Goal: Information Seeking & Learning: Learn about a topic

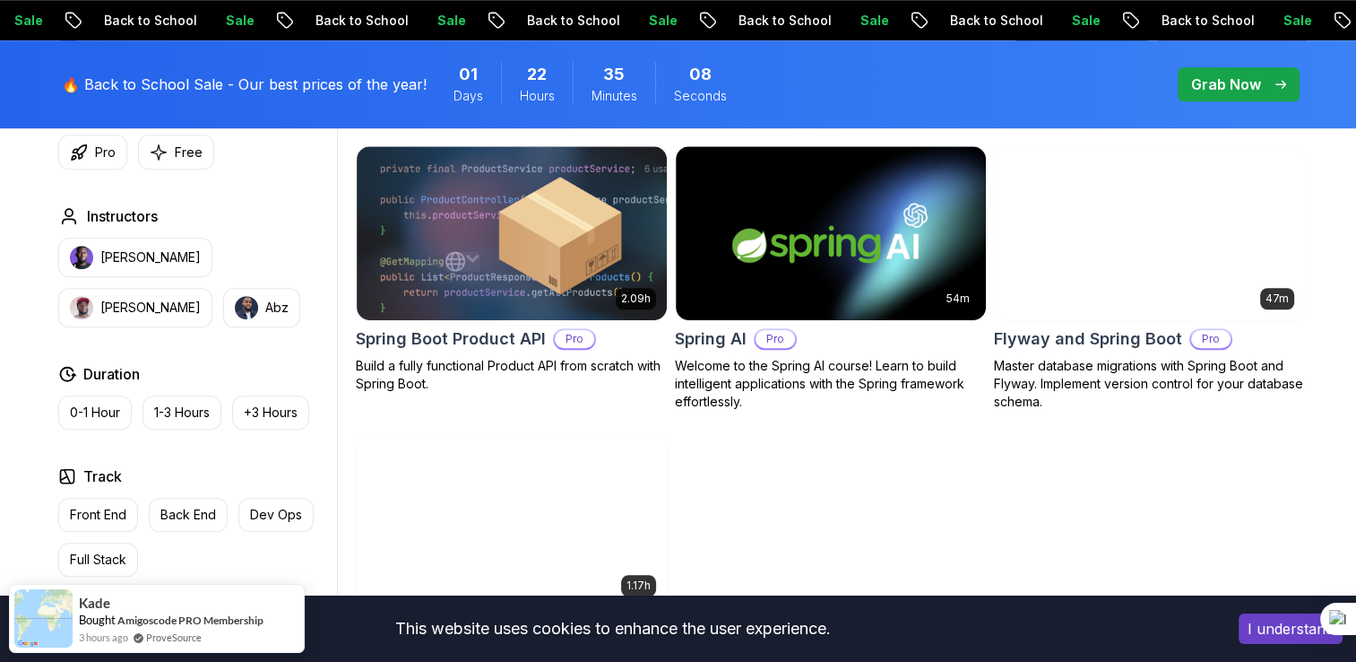
scroll to position [1406, 0]
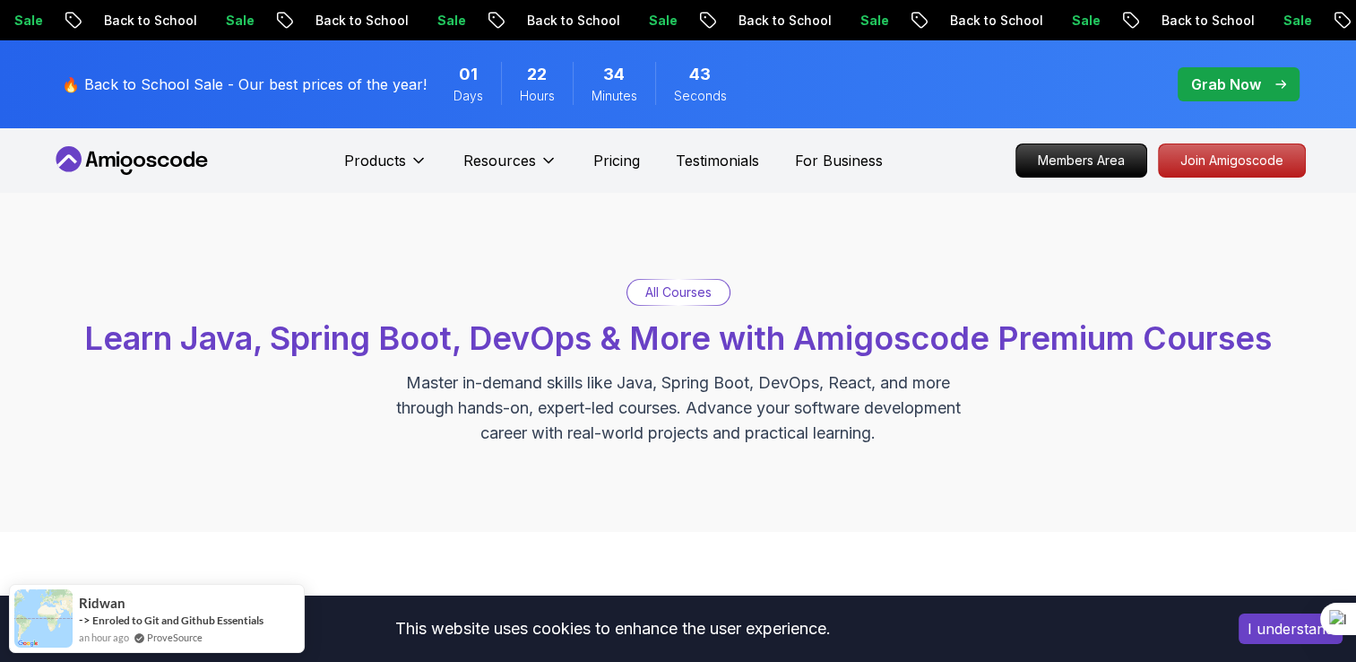
click at [666, 305] on div "All Courses" at bounding box center [679, 292] width 104 height 27
click at [667, 301] on div "All Courses" at bounding box center [679, 292] width 102 height 25
click at [667, 290] on p "All Courses" at bounding box center [678, 292] width 66 height 18
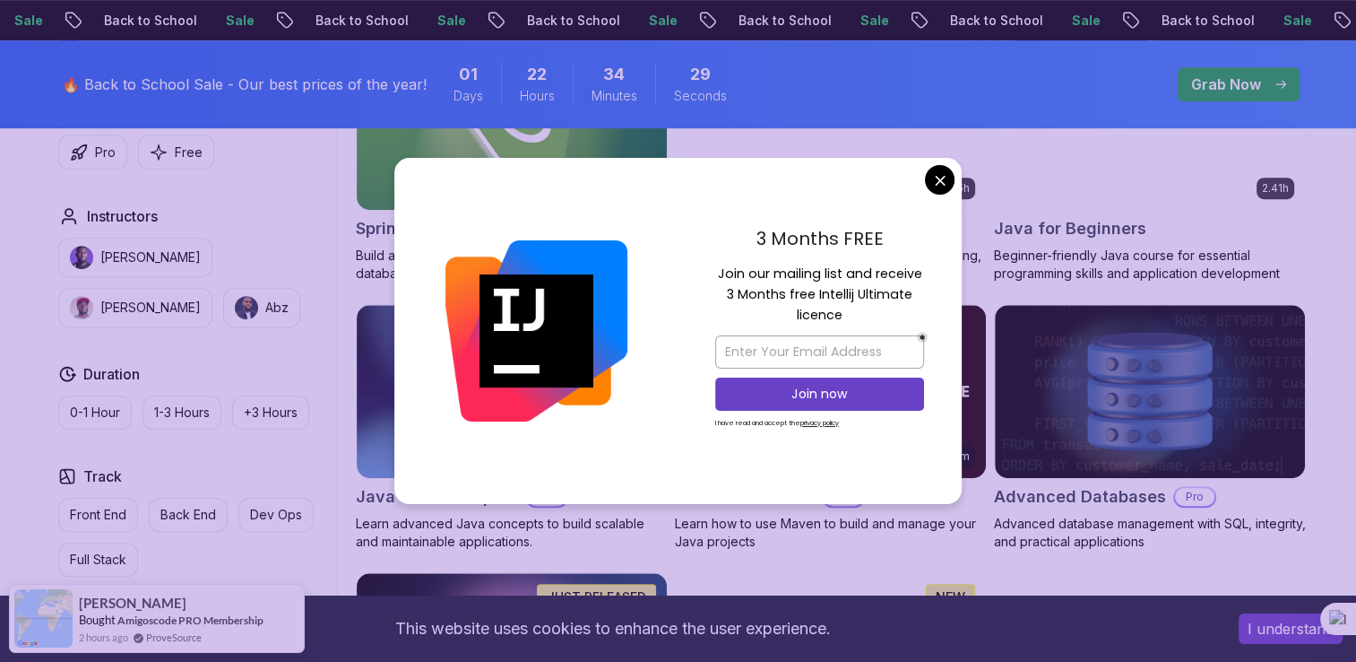
scroll to position [947, 0]
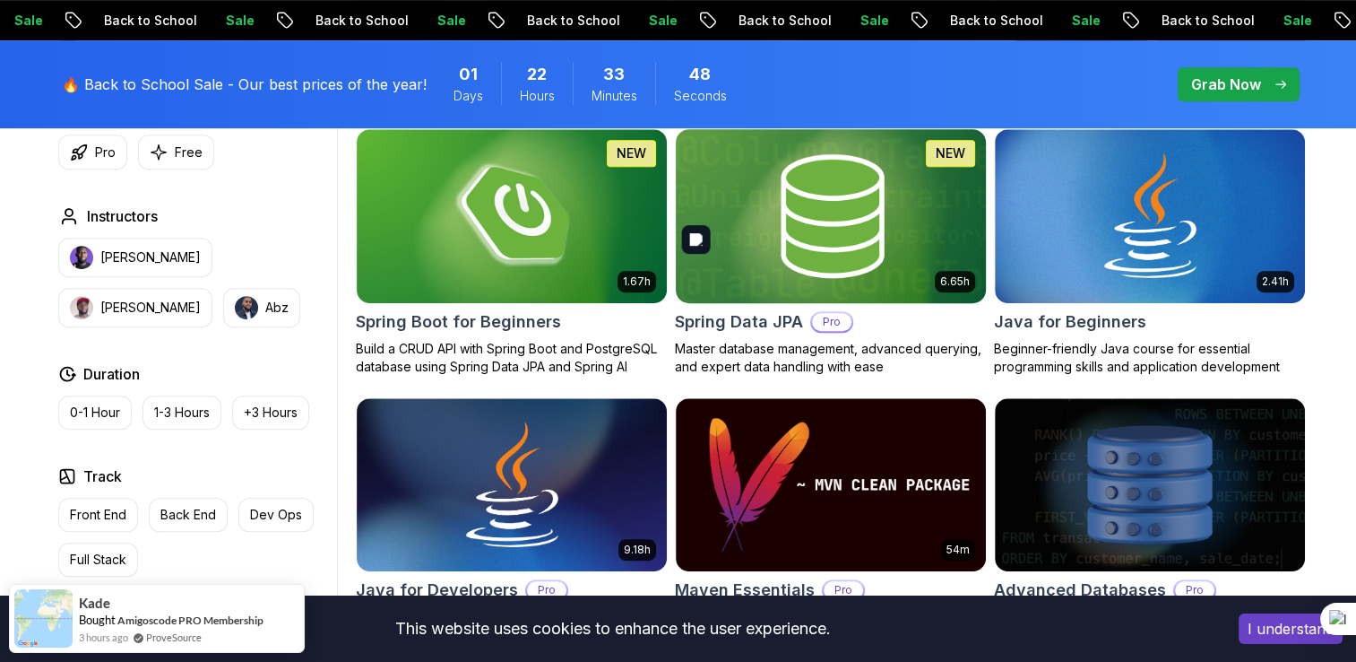
scroll to position [836, 0]
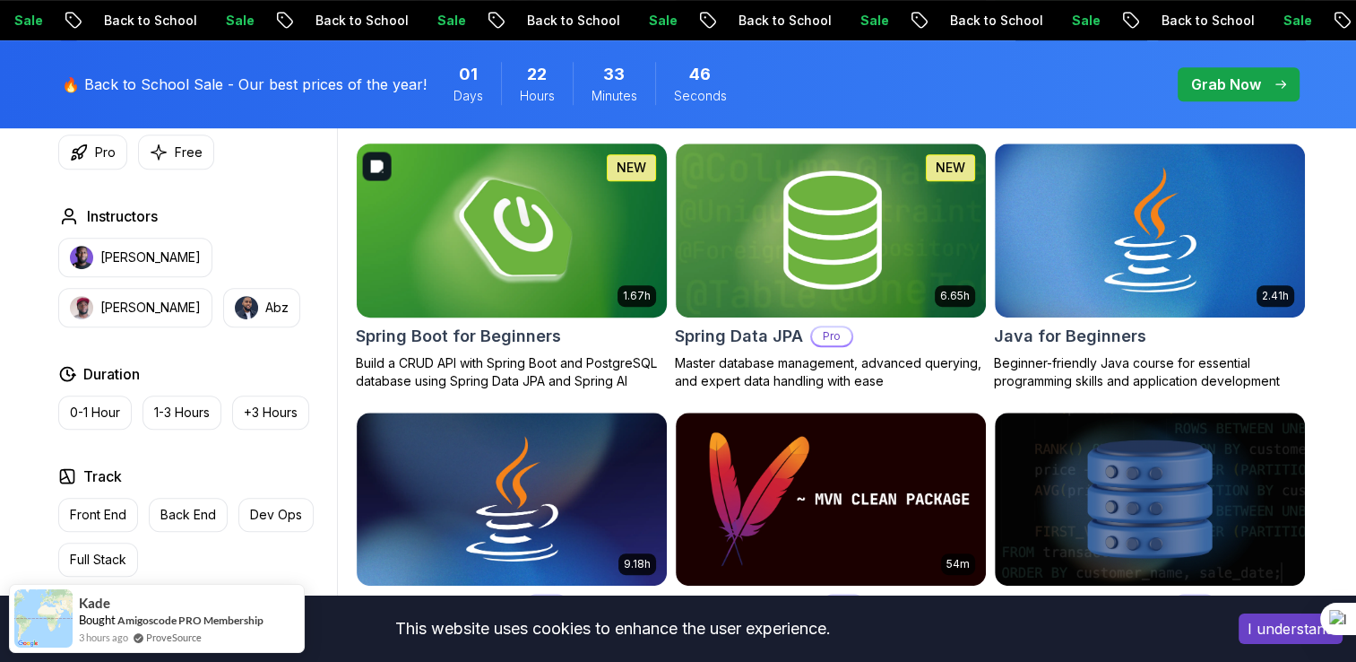
click at [602, 226] on img at bounding box center [511, 230] width 325 height 182
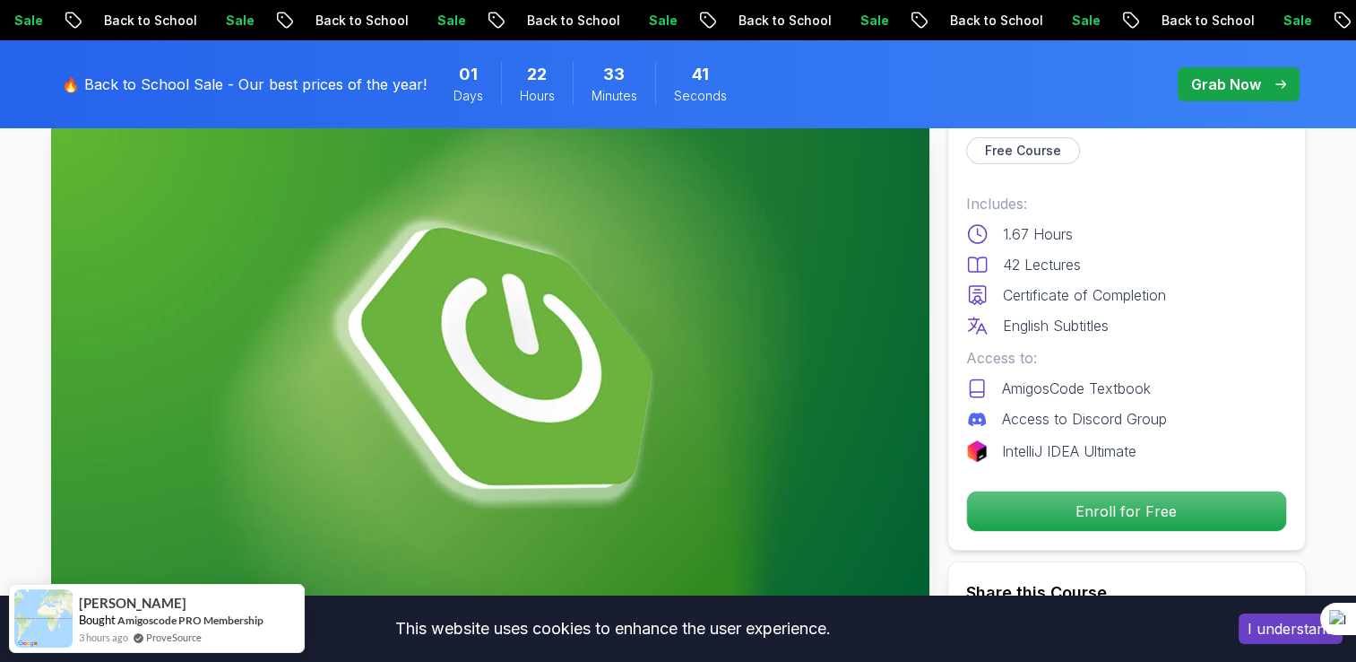
scroll to position [113, 0]
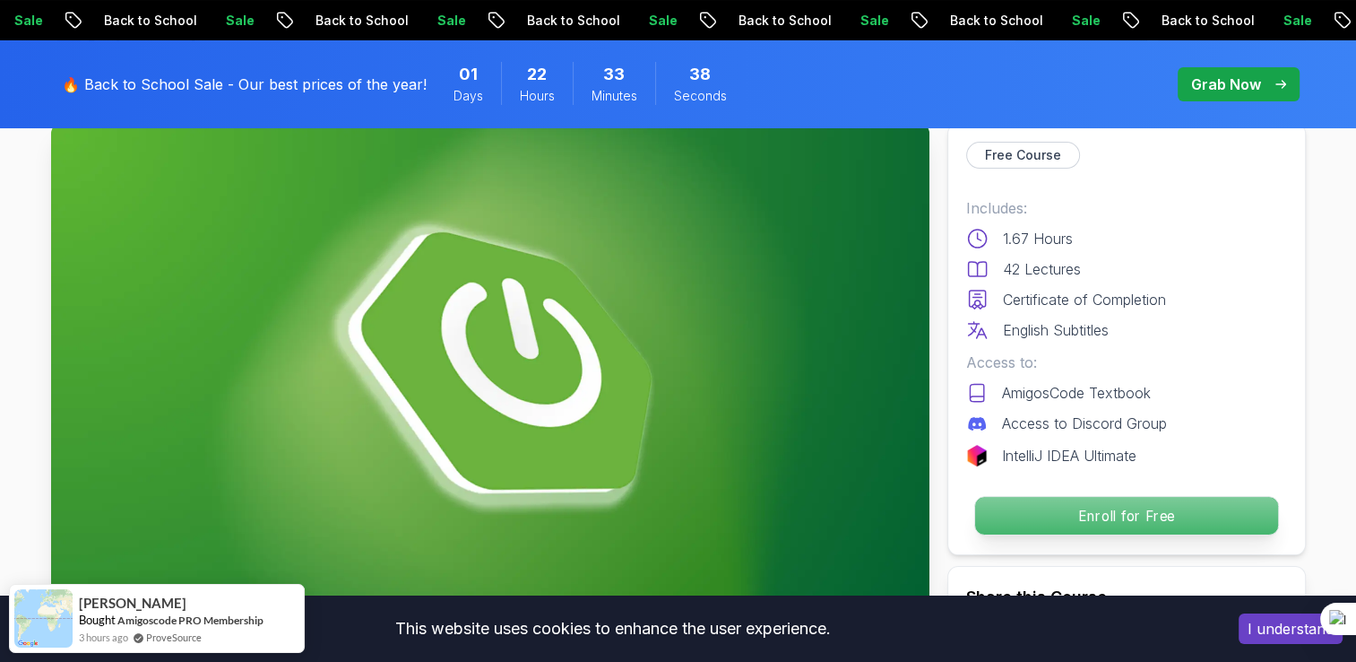
click at [1051, 522] on p "Enroll for Free" at bounding box center [1125, 516] width 303 height 38
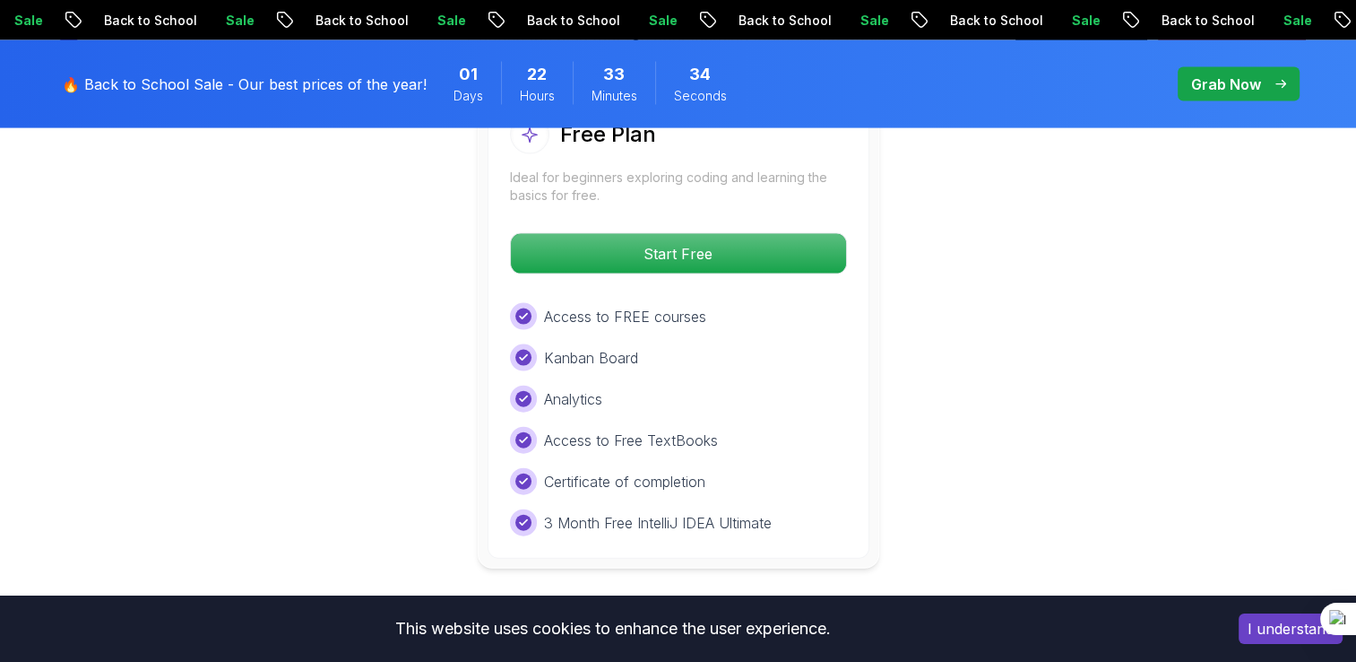
scroll to position [3856, 0]
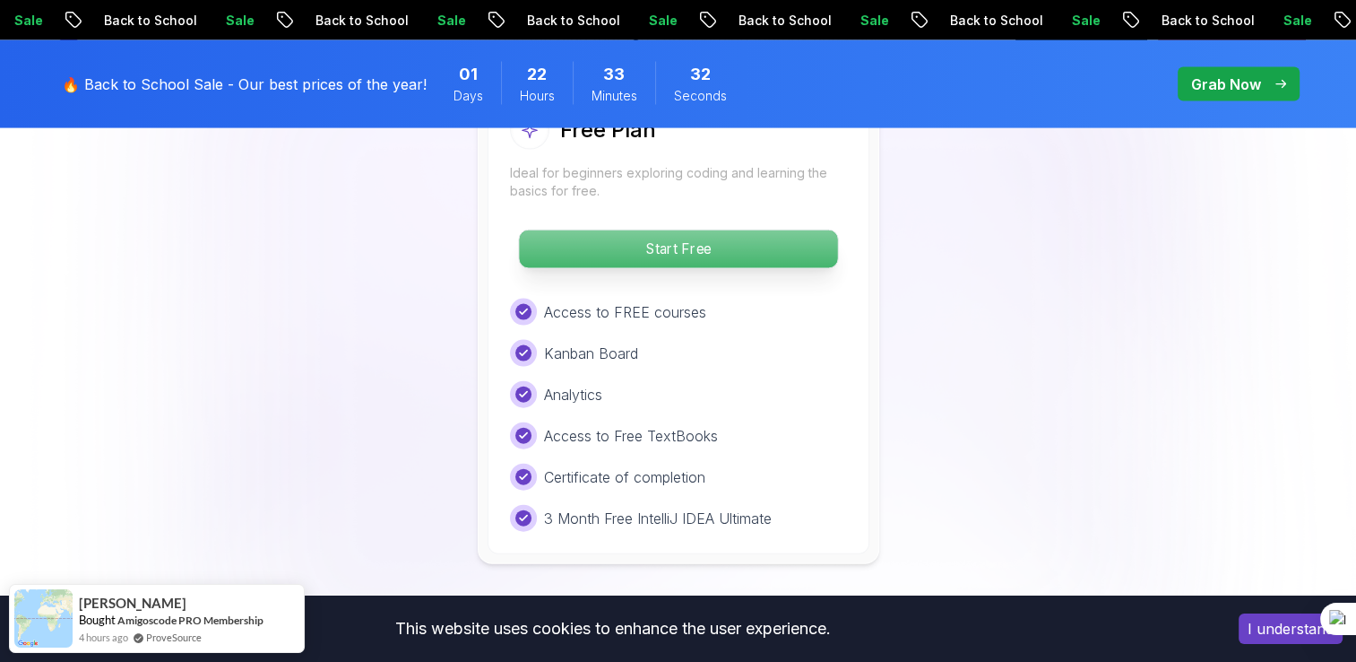
click at [717, 230] on p "Start Free" at bounding box center [678, 249] width 318 height 38
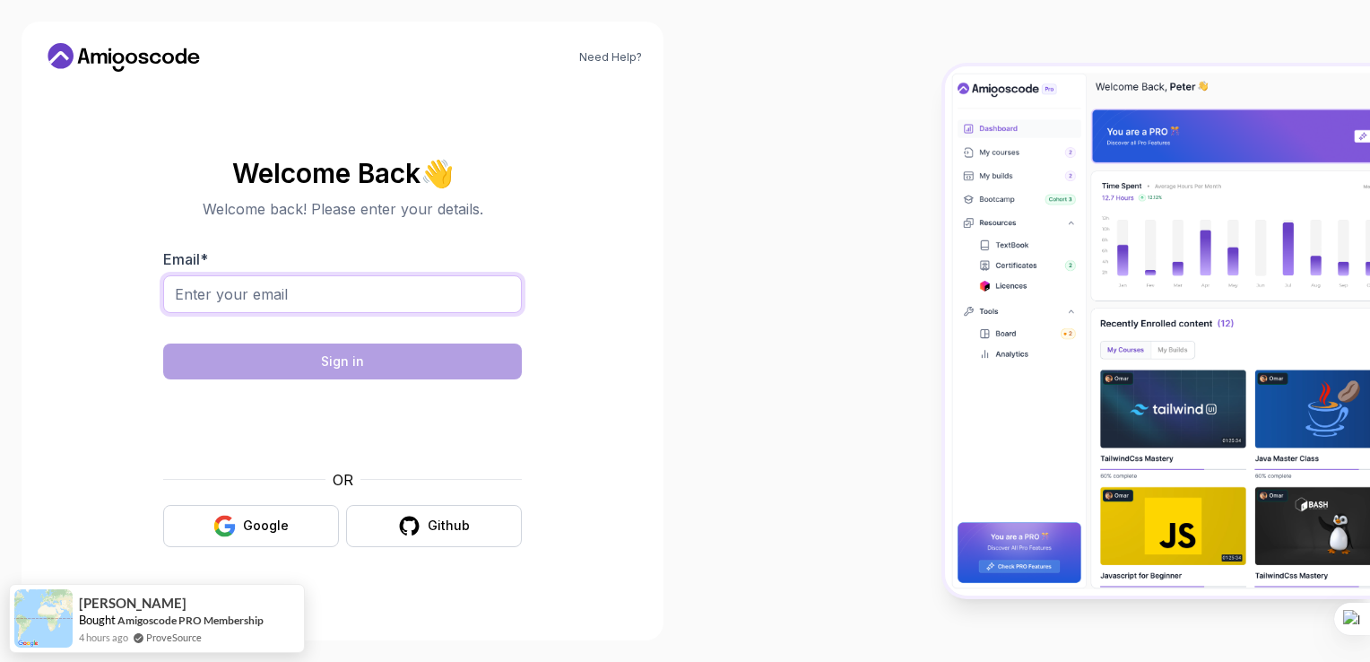
click at [333, 308] on input "Email *" at bounding box center [342, 294] width 359 height 38
type input "jyotising21122004@gmail.com"
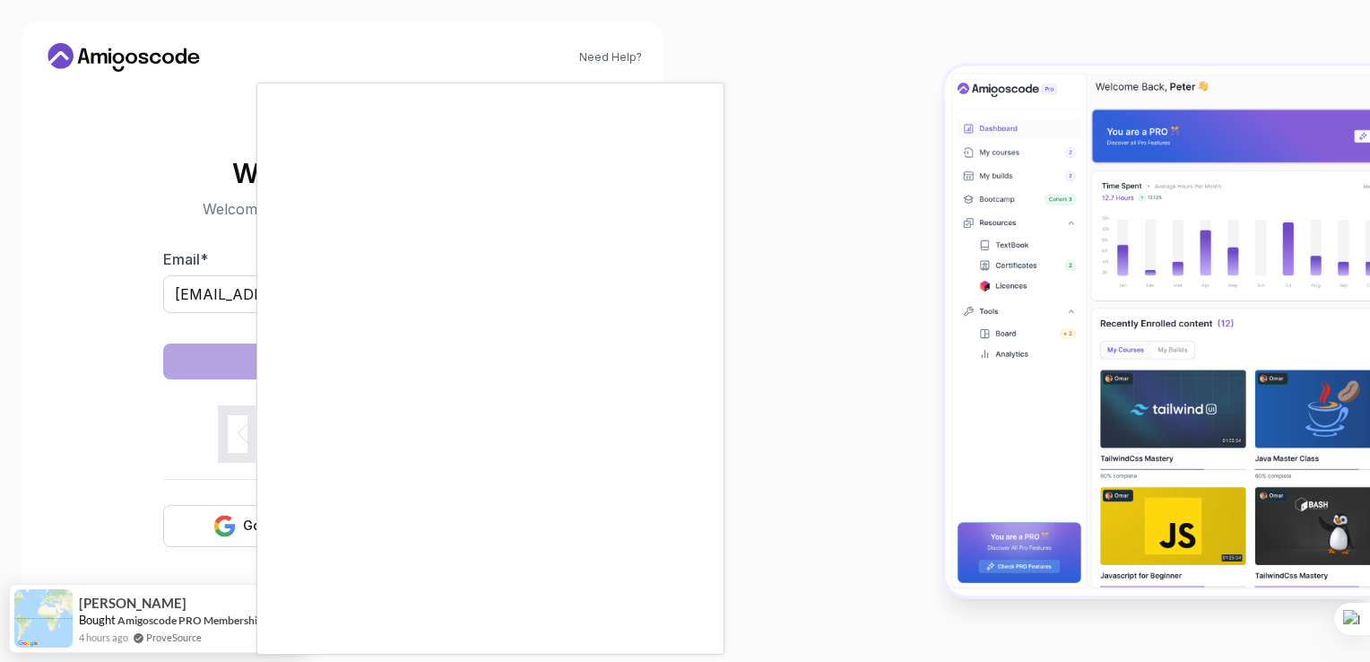
click at [757, 436] on div at bounding box center [685, 331] width 1370 height 662
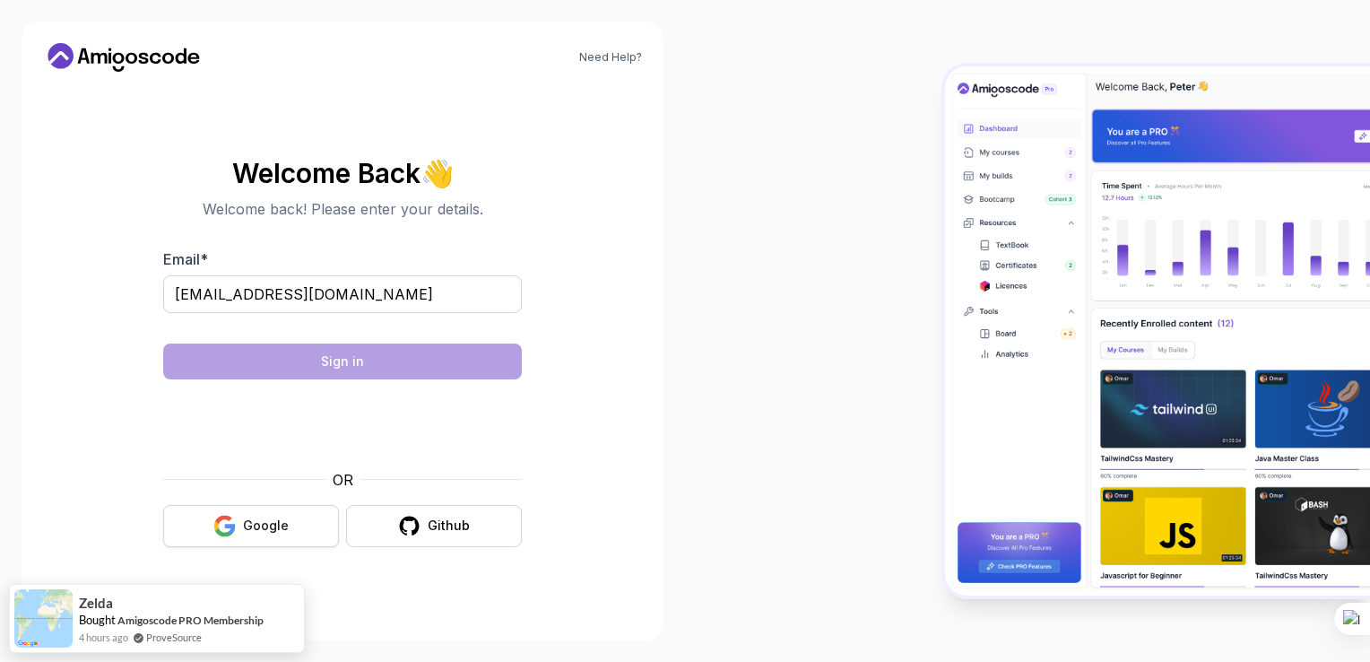
click at [316, 520] on button "Google" at bounding box center [251, 526] width 176 height 42
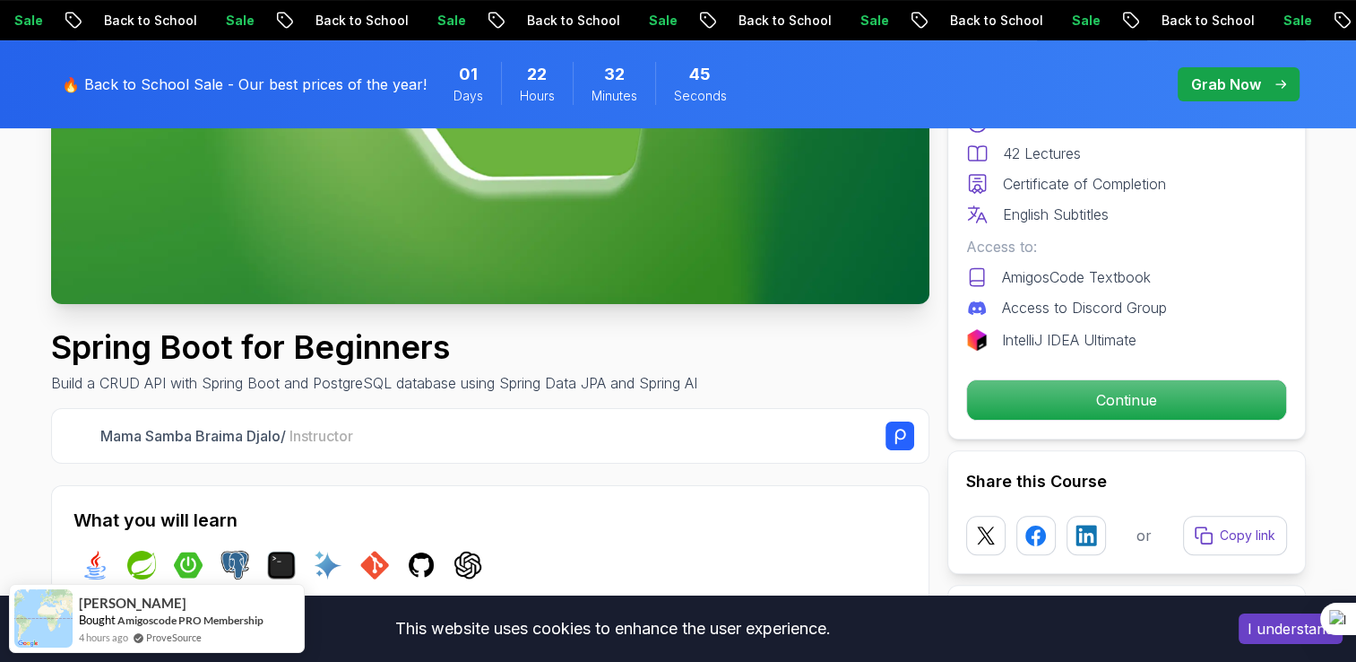
scroll to position [427, 0]
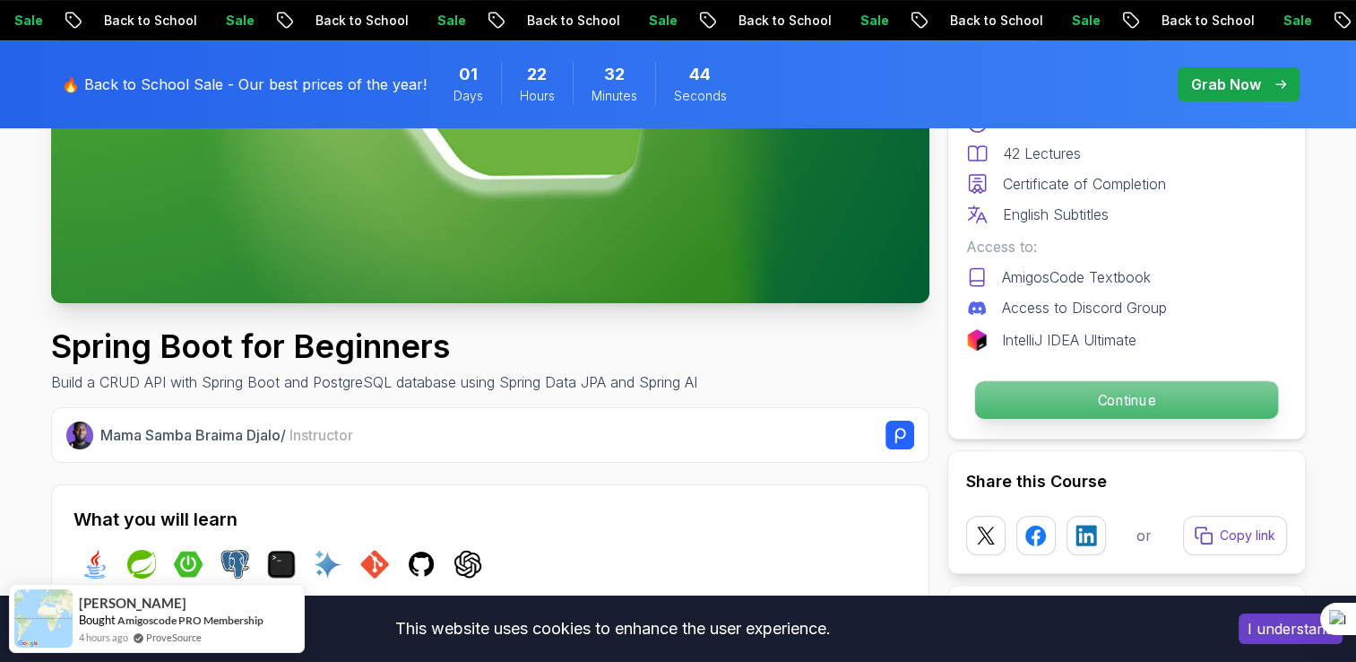
click at [1026, 410] on p "Continue" at bounding box center [1125, 400] width 303 height 38
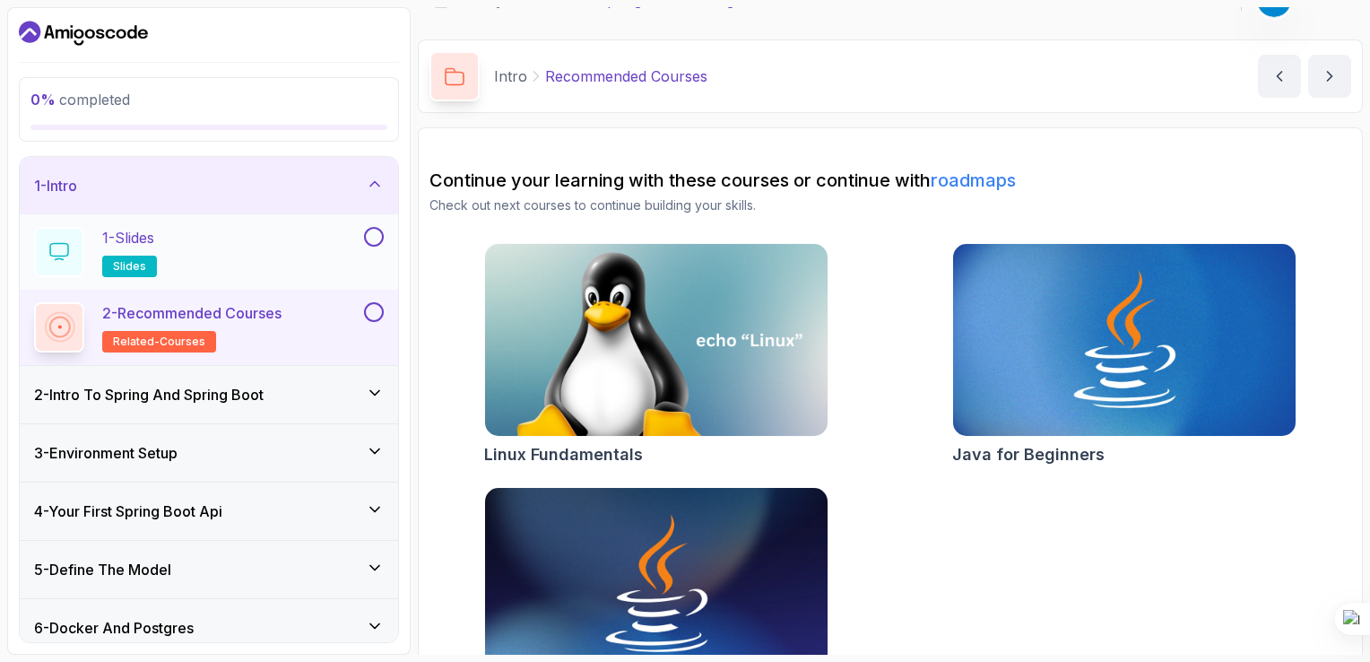
click at [198, 255] on div "1 - Slides slides" at bounding box center [197, 252] width 326 height 50
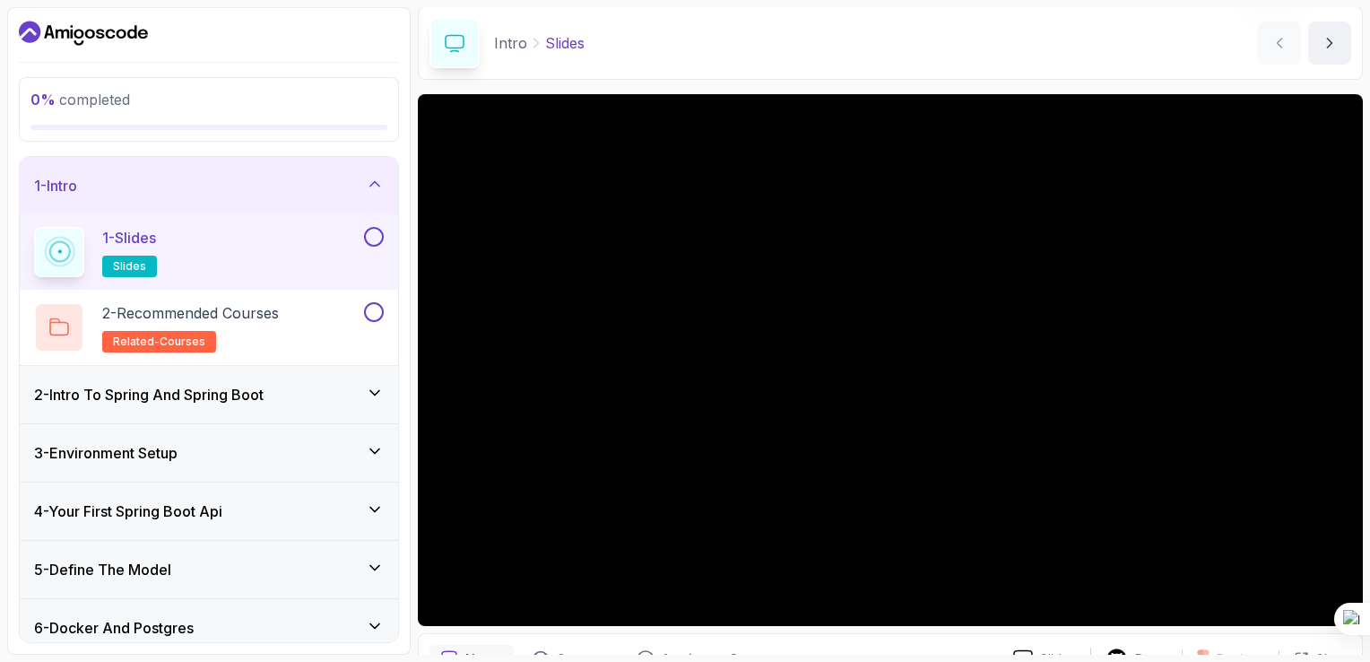
scroll to position [65, 0]
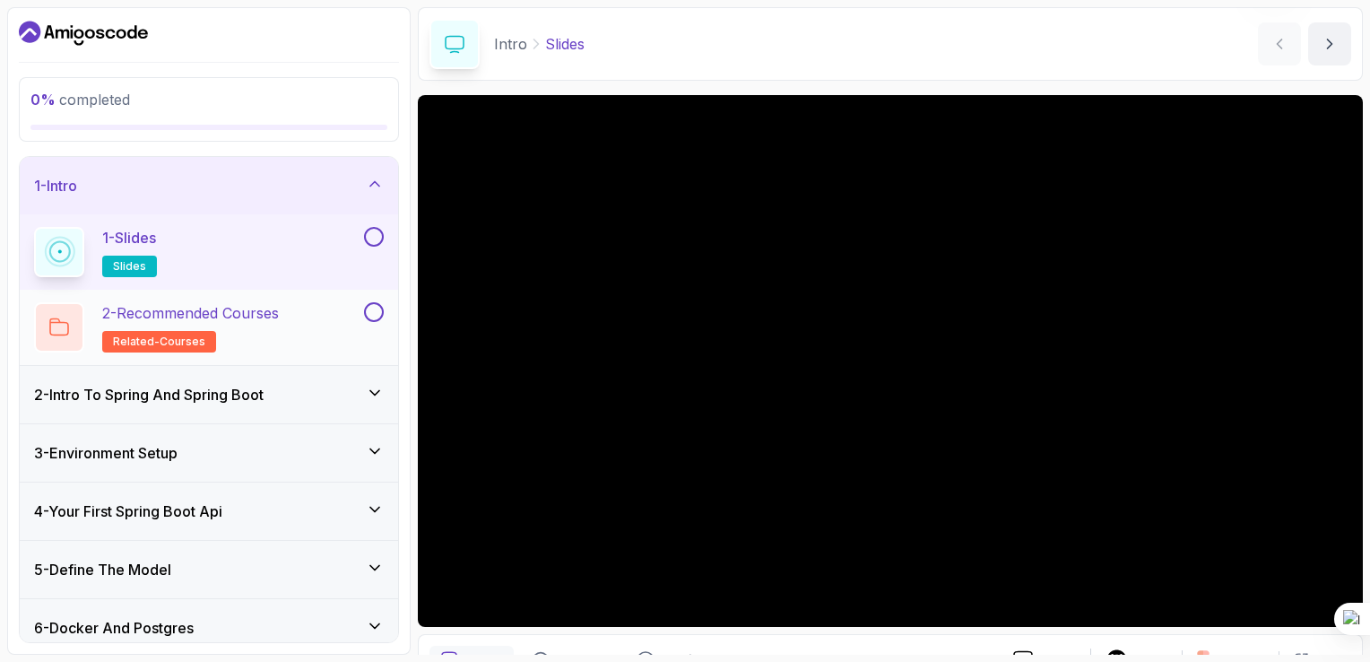
click at [273, 323] on h2 "2 - Recommended Courses related-courses" at bounding box center [190, 327] width 177 height 50
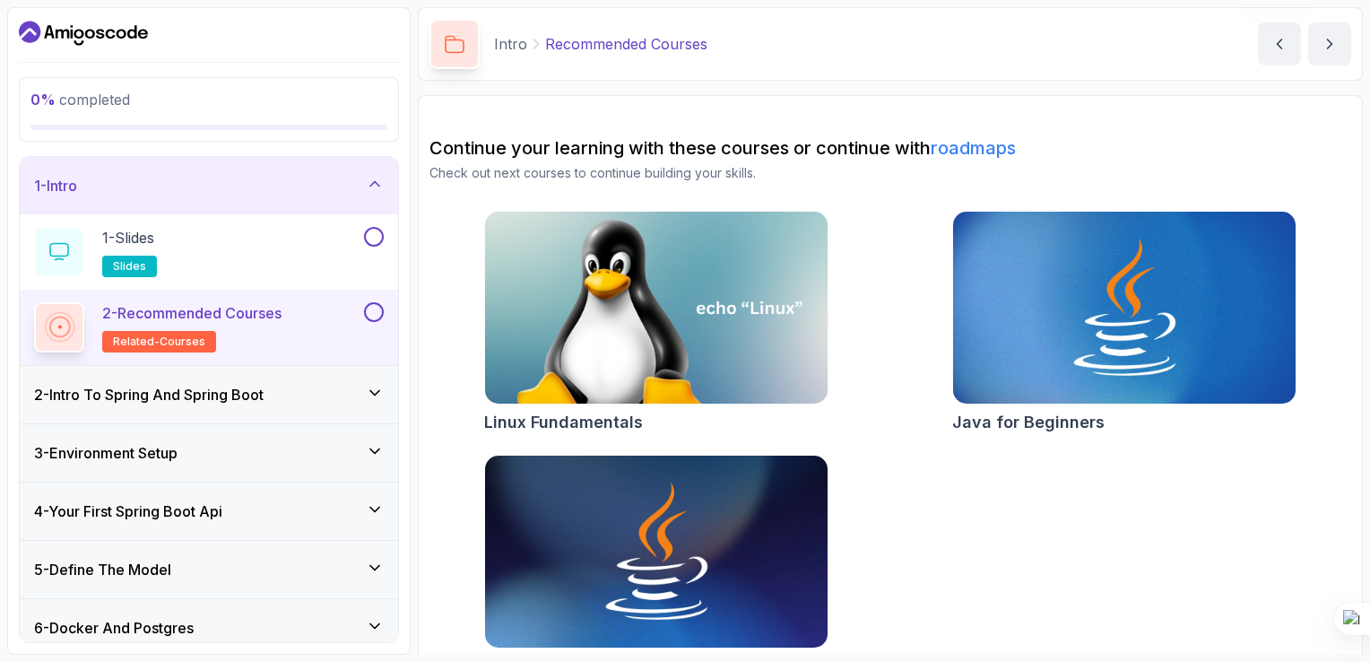
scroll to position [104, 0]
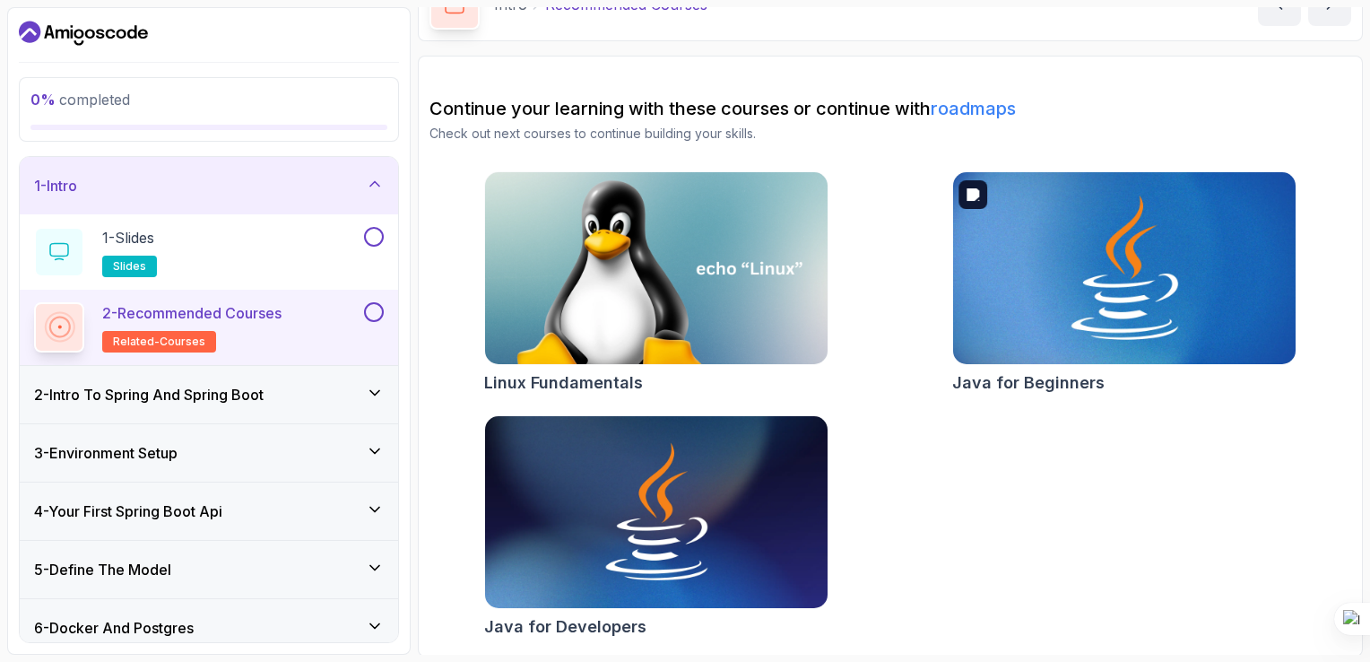
click at [1037, 326] on img at bounding box center [1123, 269] width 359 height 202
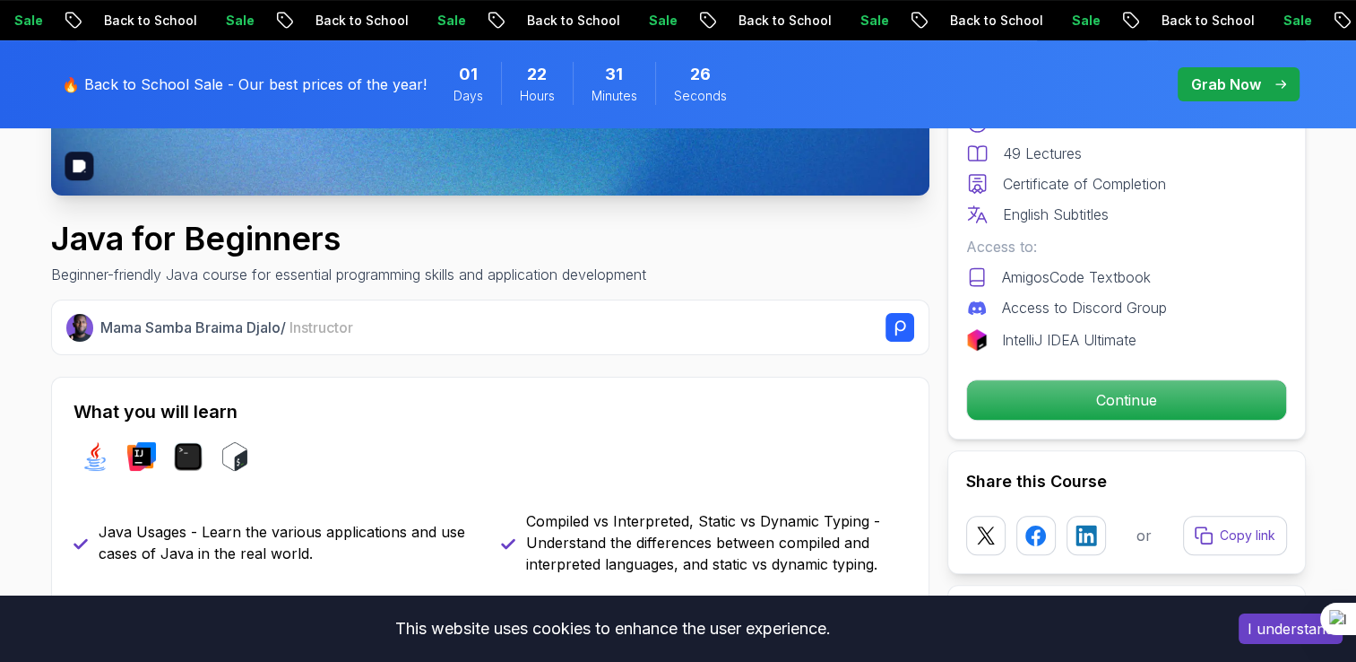
scroll to position [536, 0]
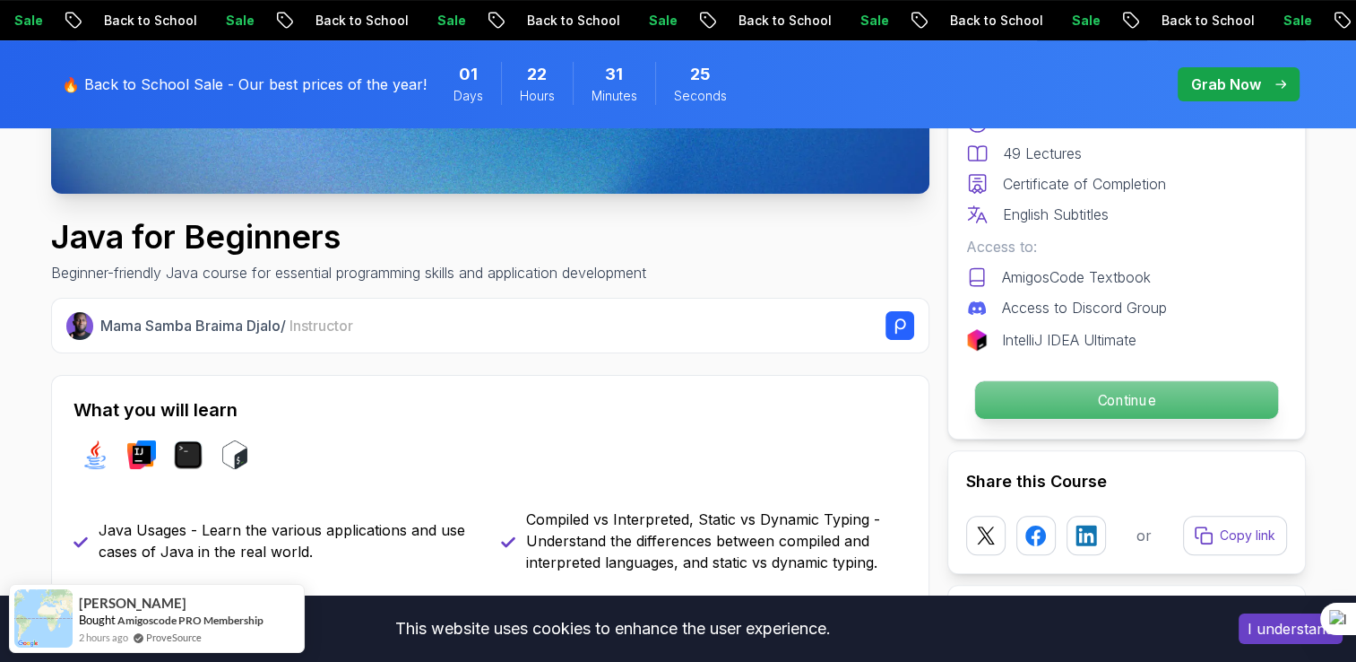
click at [1027, 406] on p "Continue" at bounding box center [1125, 400] width 303 height 38
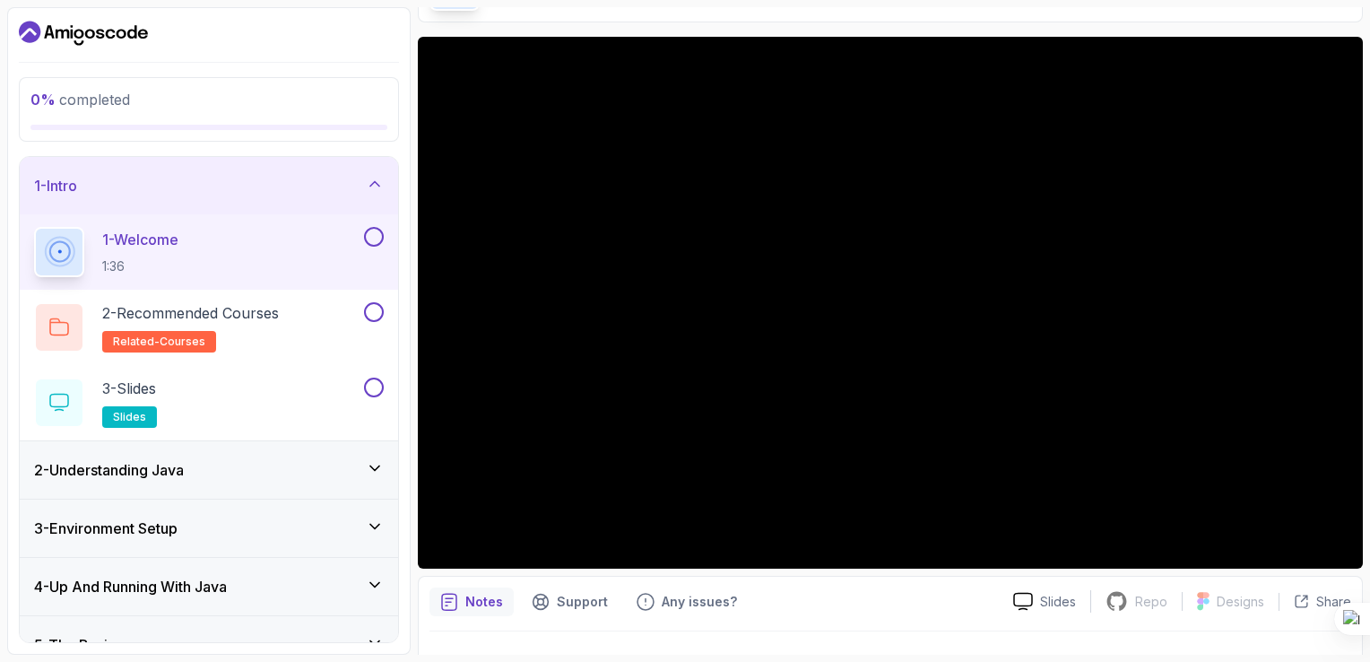
scroll to position [107, 0]
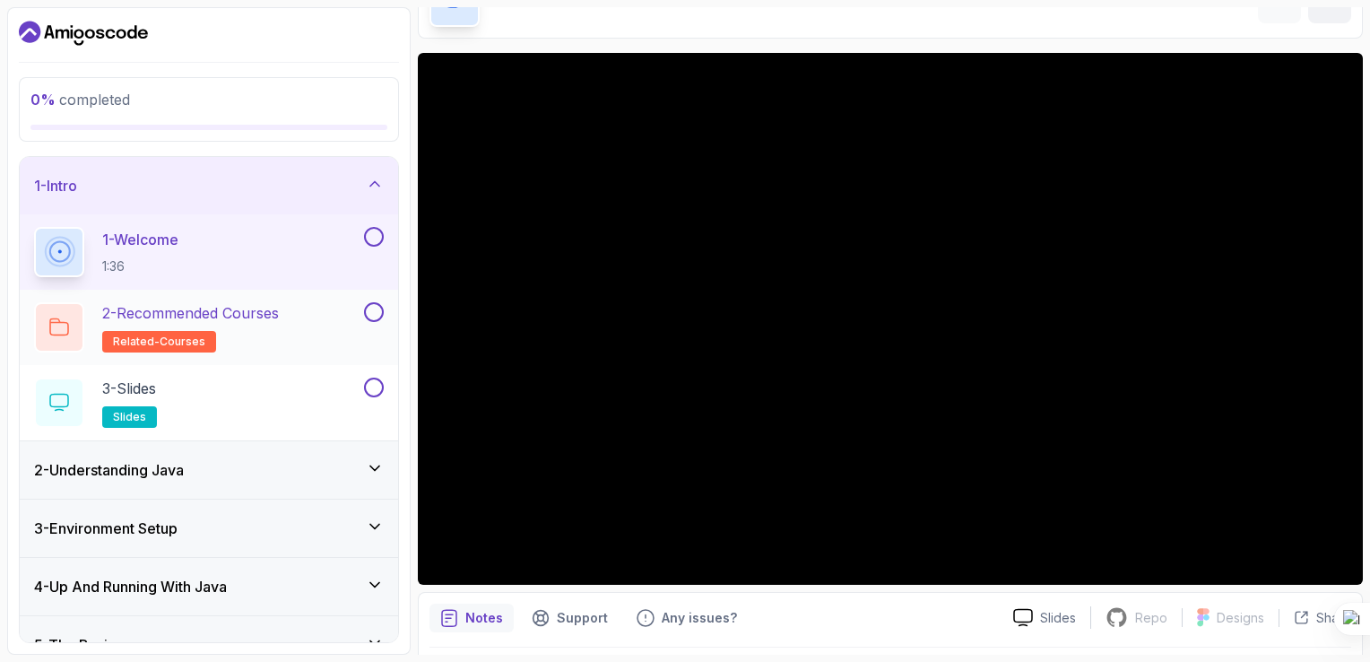
click at [328, 317] on div "2 - Recommended Courses related-courses" at bounding box center [197, 327] width 326 height 50
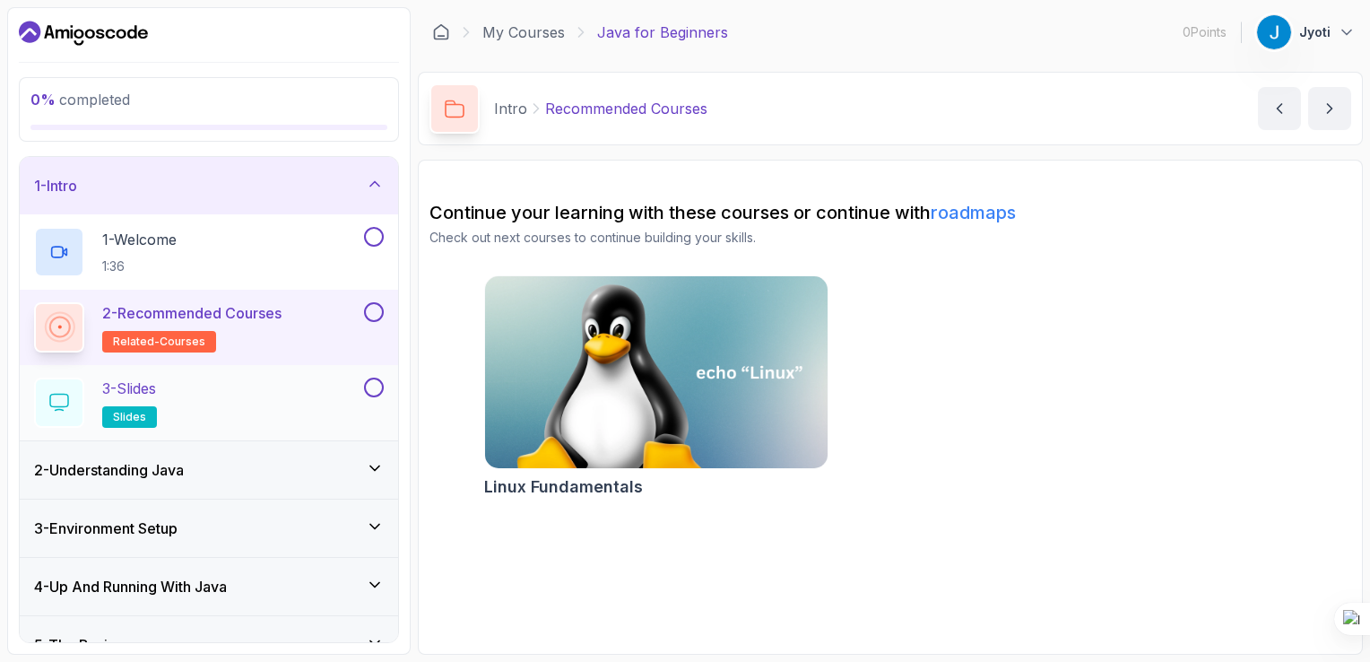
click at [332, 396] on div "3 - Slides slides" at bounding box center [197, 402] width 326 height 50
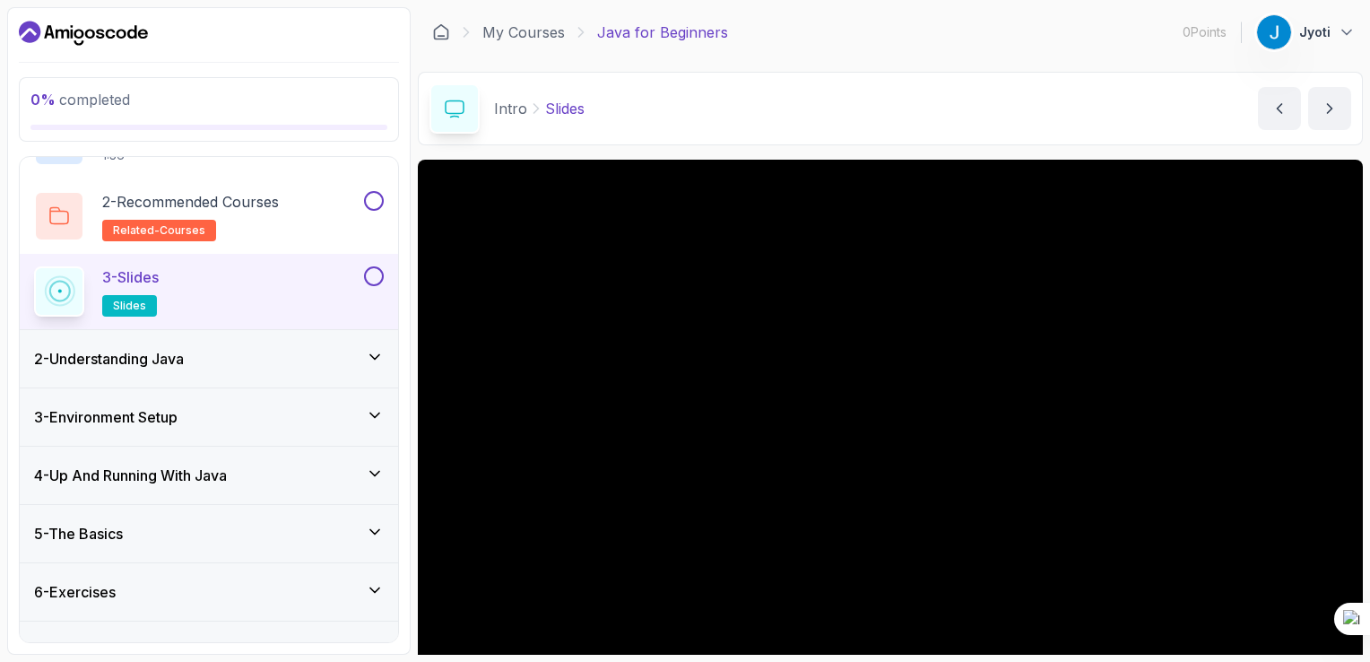
scroll to position [114, 0]
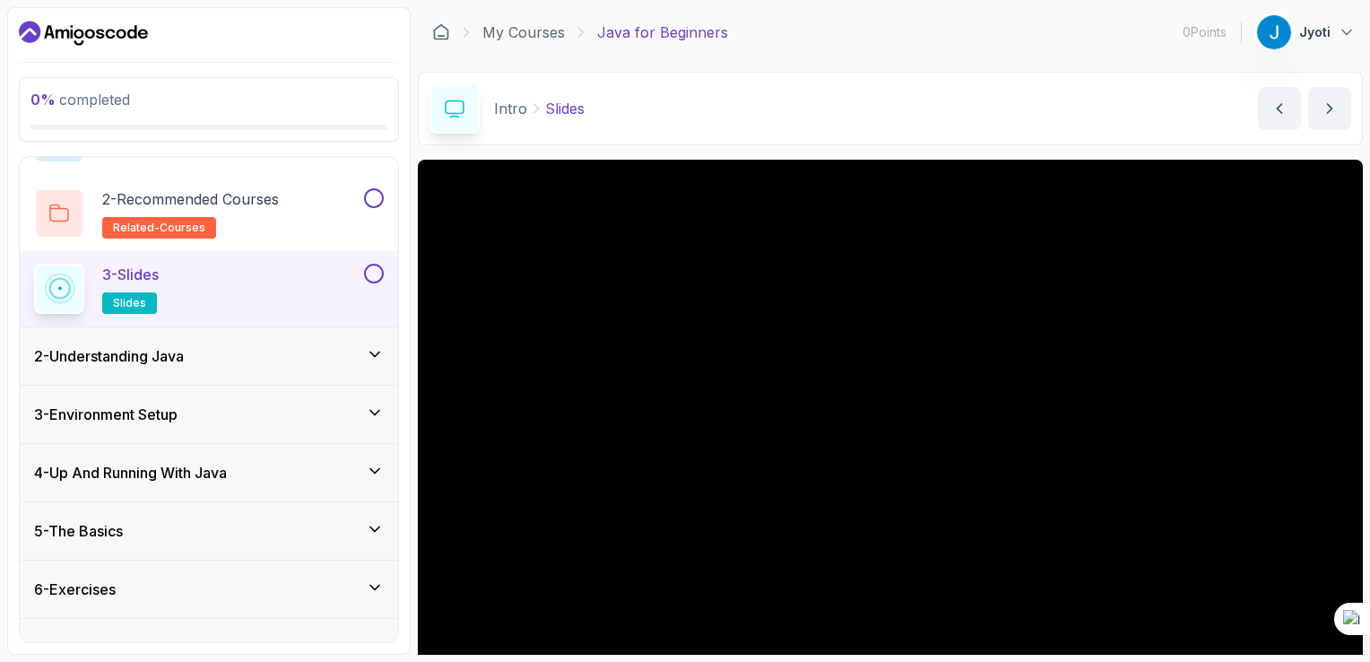
click at [335, 366] on div "2 - Understanding Java" at bounding box center [209, 355] width 378 height 57
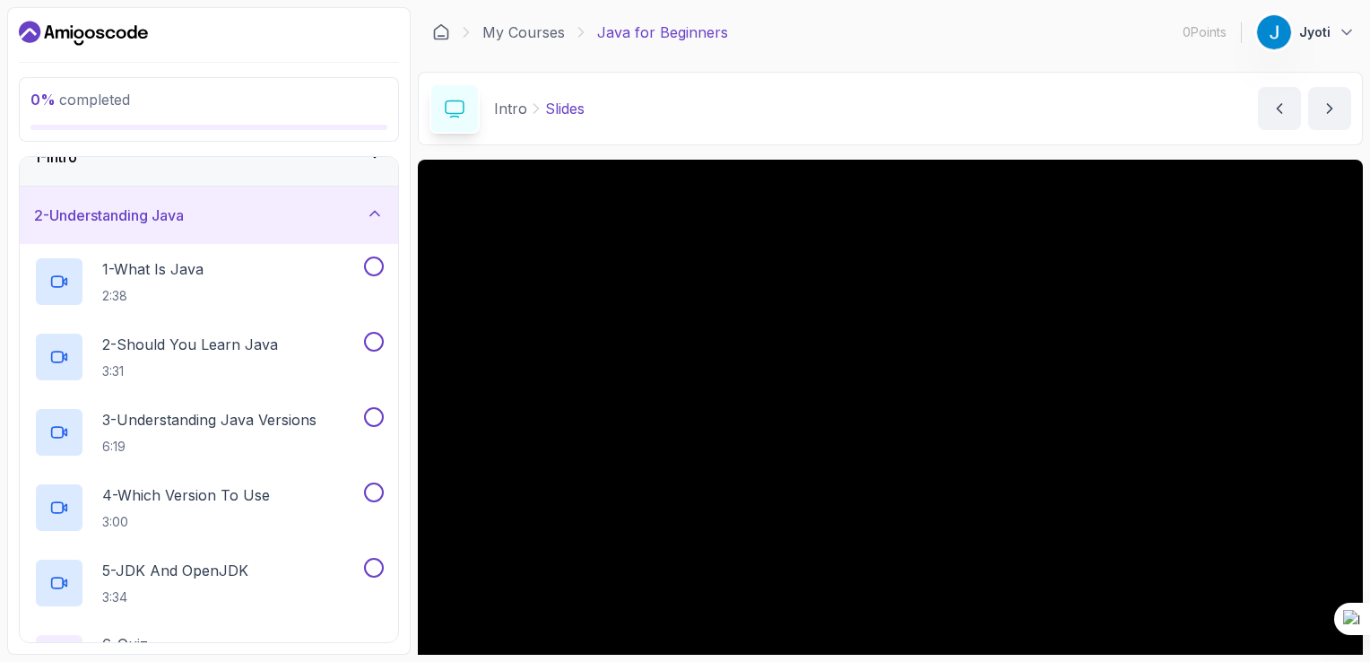
scroll to position [29, 0]
click at [323, 267] on div "1 - What Is Java 2:38" at bounding box center [197, 281] width 326 height 50
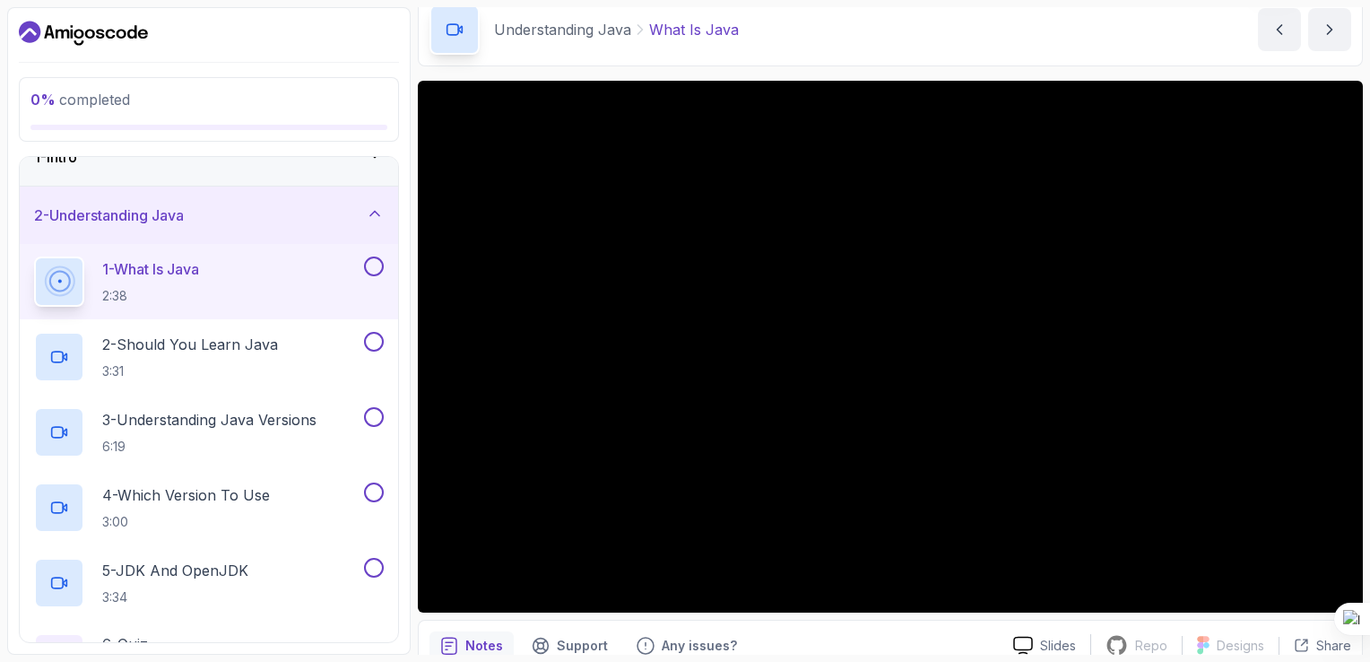
scroll to position [82, 0]
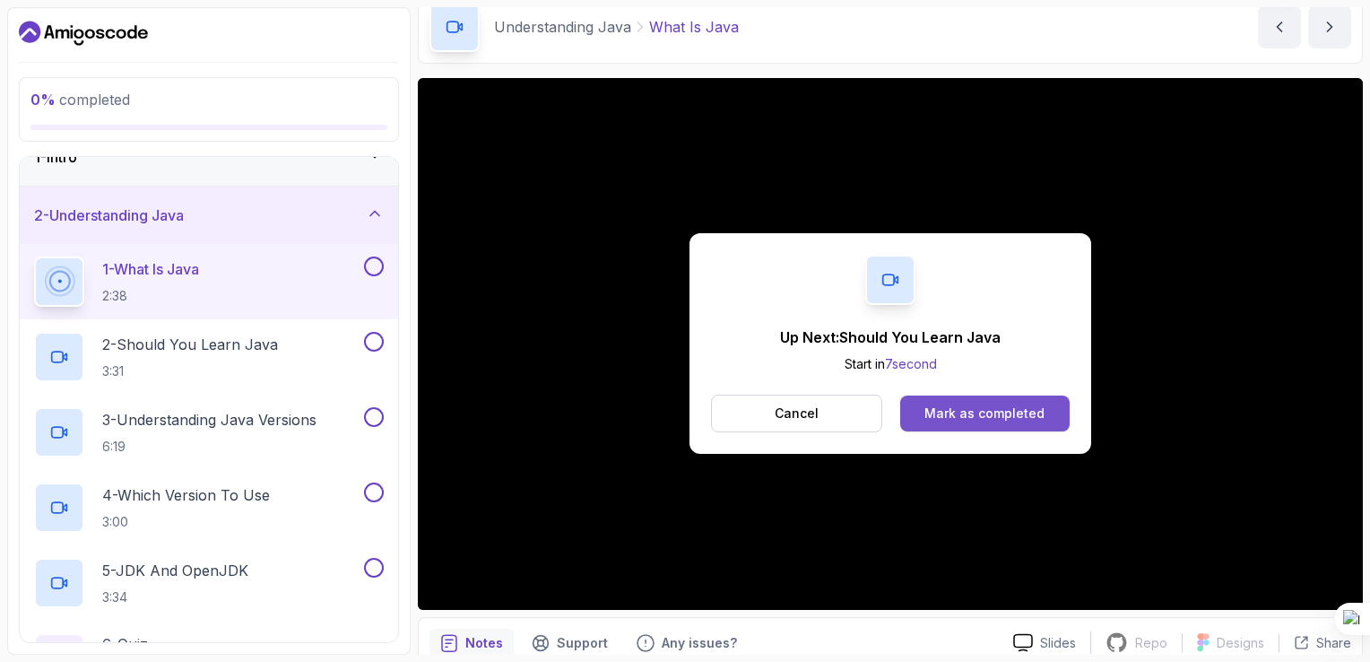
click at [1000, 418] on div "Mark as completed" at bounding box center [984, 413] width 120 height 18
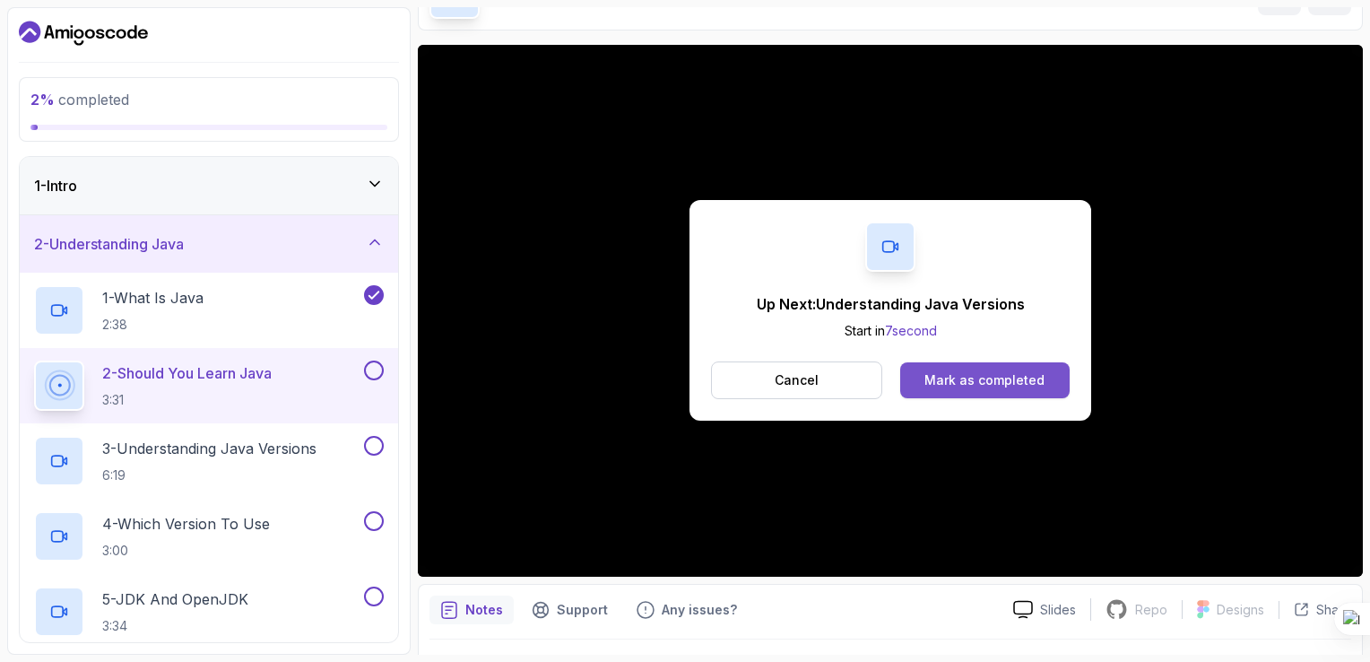
click at [991, 377] on div "Mark as completed" at bounding box center [984, 380] width 120 height 18
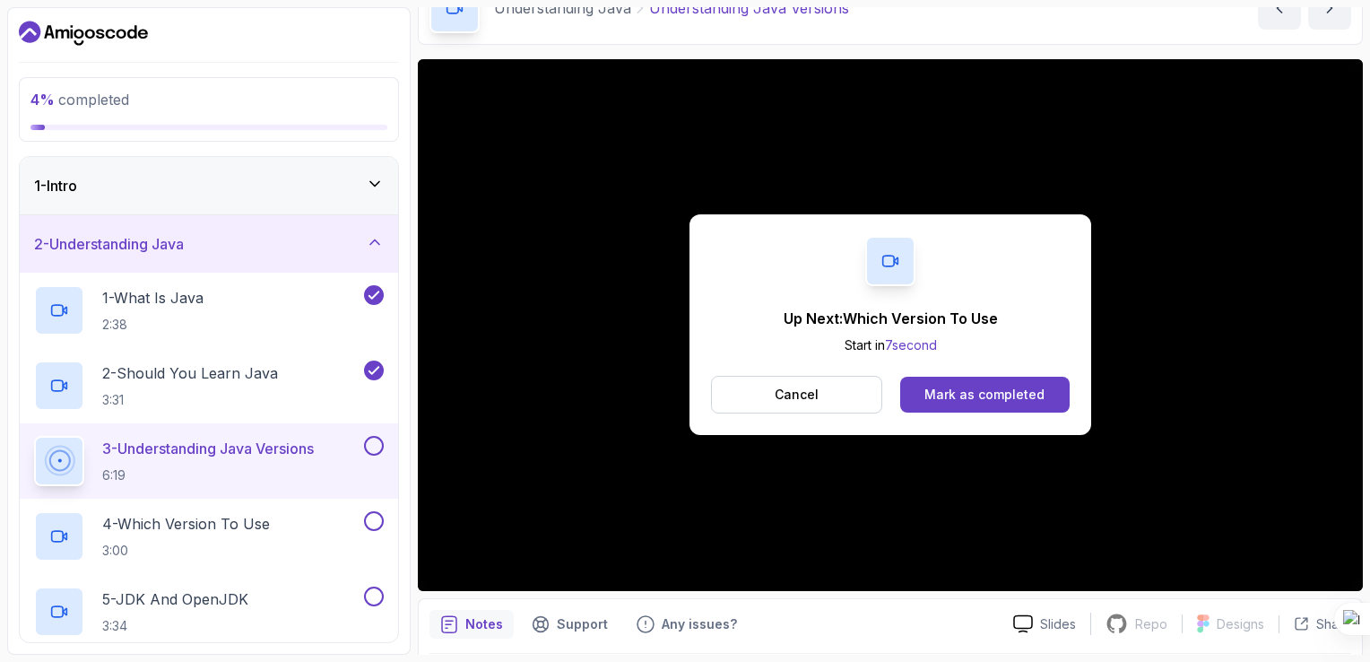
scroll to position [54, 0]
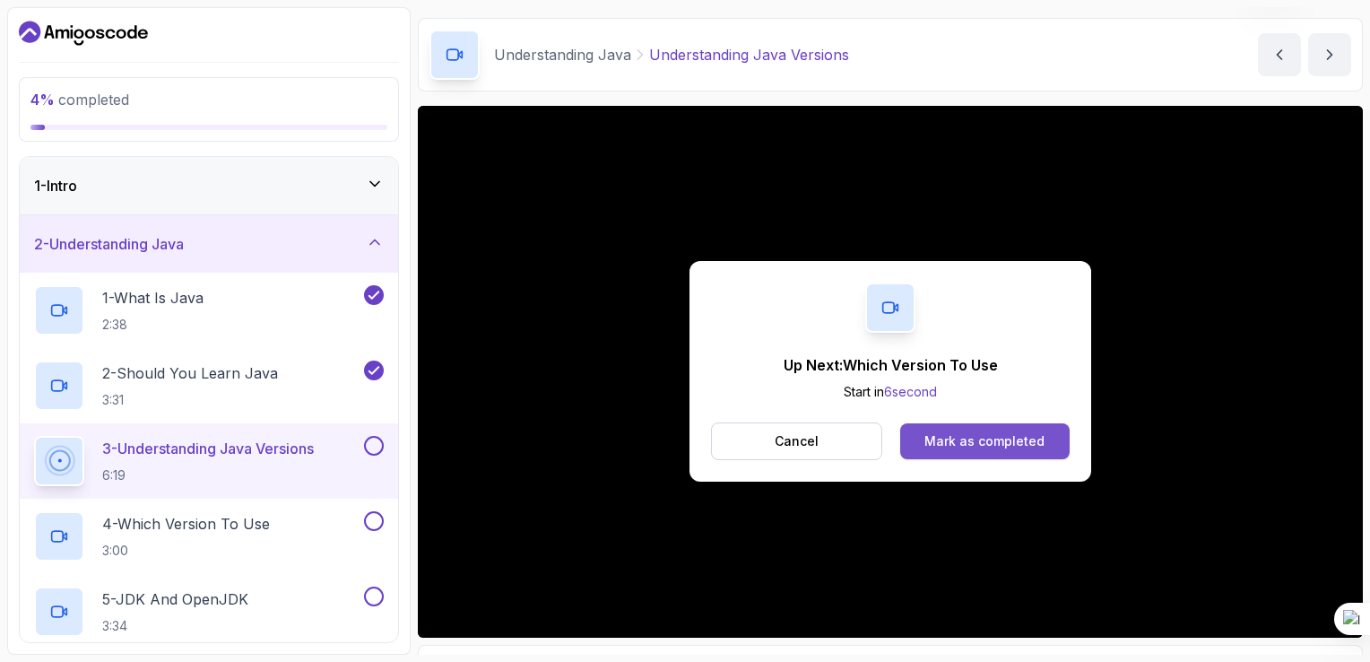
click at [986, 433] on div "Mark as completed" at bounding box center [984, 441] width 120 height 18
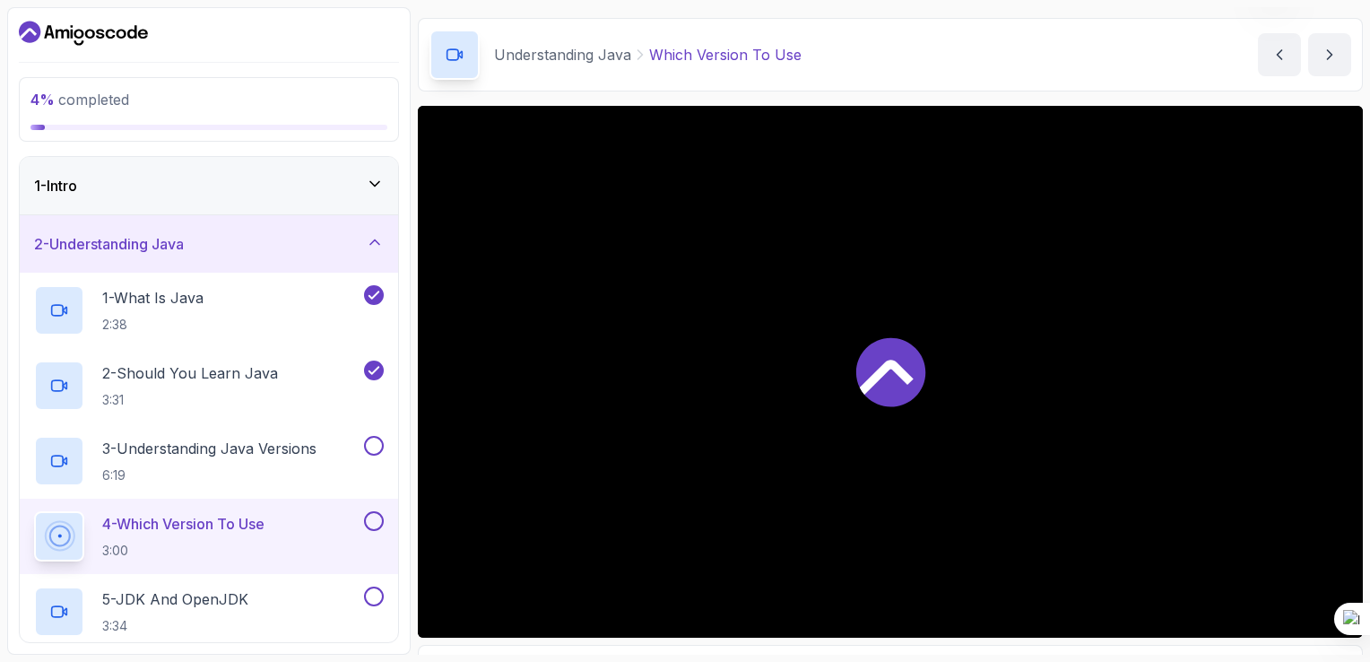
scroll to position [160, 0]
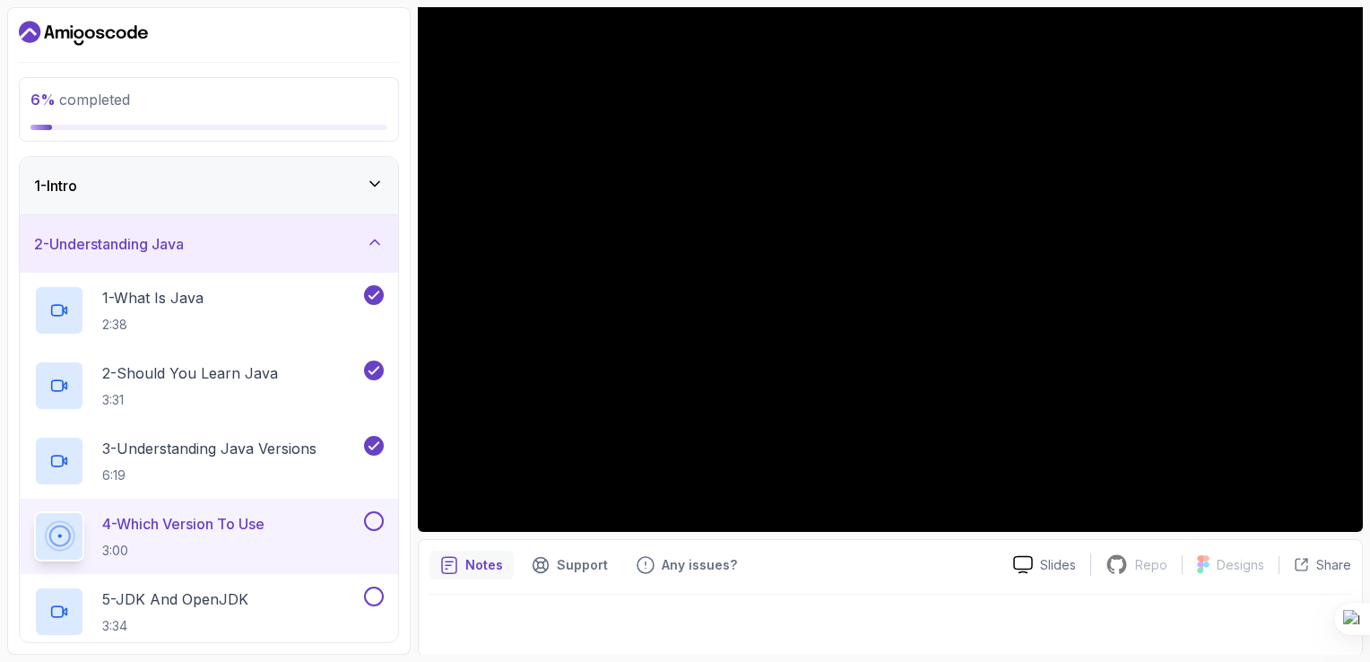
click at [447, 562] on icon "notes button" at bounding box center [449, 565] width 18 height 18
click at [469, 566] on p "Notes" at bounding box center [484, 565] width 38 height 18
click at [437, 566] on div "Notes" at bounding box center [471, 564] width 84 height 29
click at [481, 567] on p "Notes" at bounding box center [484, 565] width 38 height 18
click at [491, 628] on div at bounding box center [890, 619] width 922 height 50
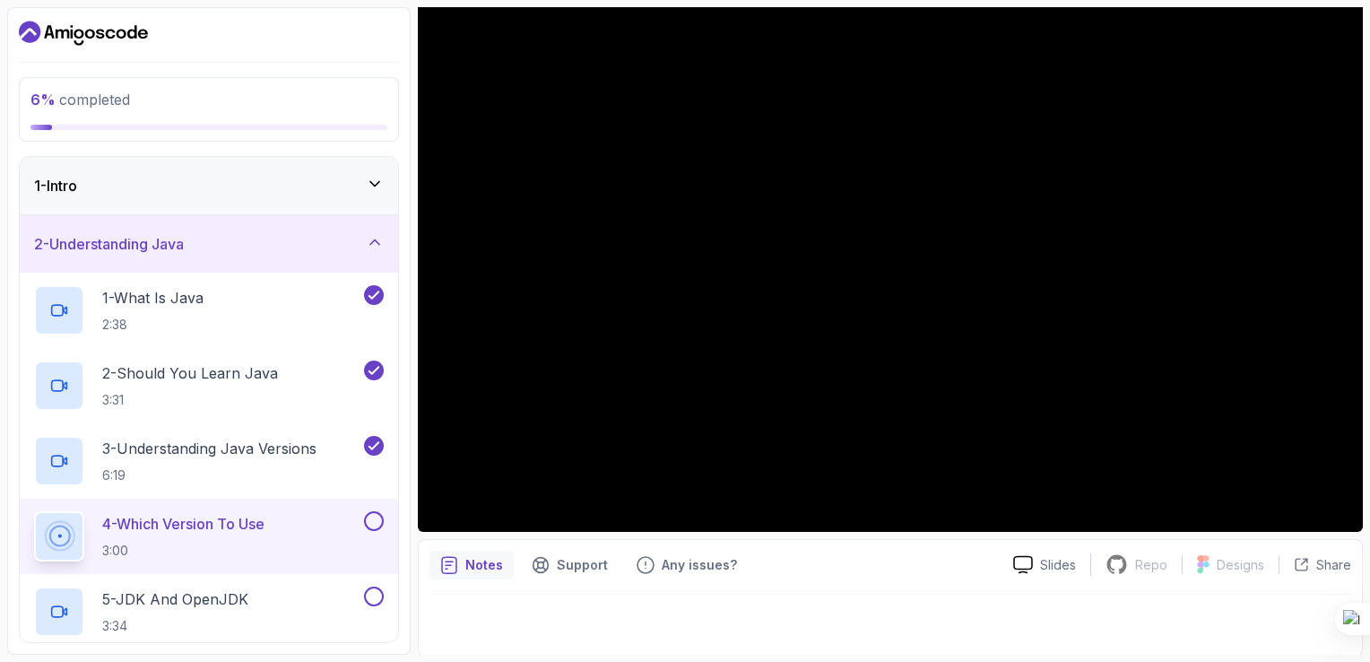
click at [466, 557] on p "Notes" at bounding box center [484, 565] width 38 height 18
click at [1065, 564] on p "Slides" at bounding box center [1058, 565] width 36 height 18
click at [448, 565] on icon "notes button" at bounding box center [449, 565] width 18 height 18
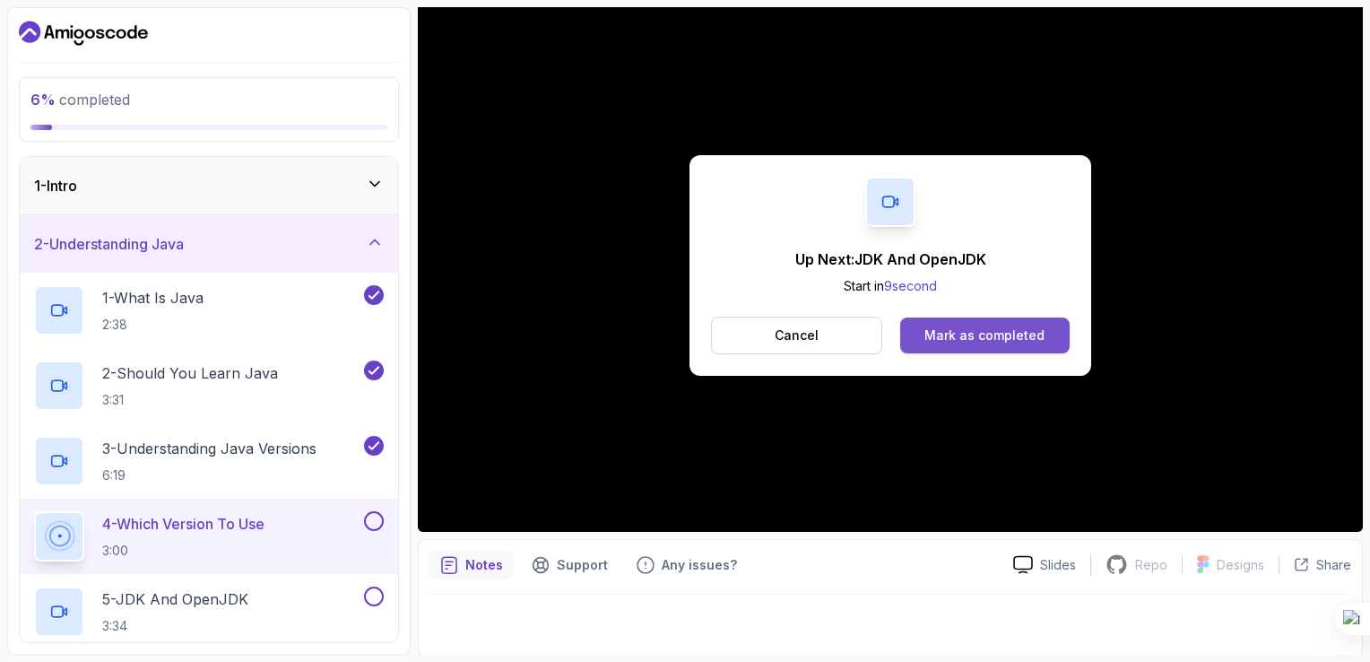
click at [954, 341] on div "Mark as completed" at bounding box center [984, 335] width 120 height 18
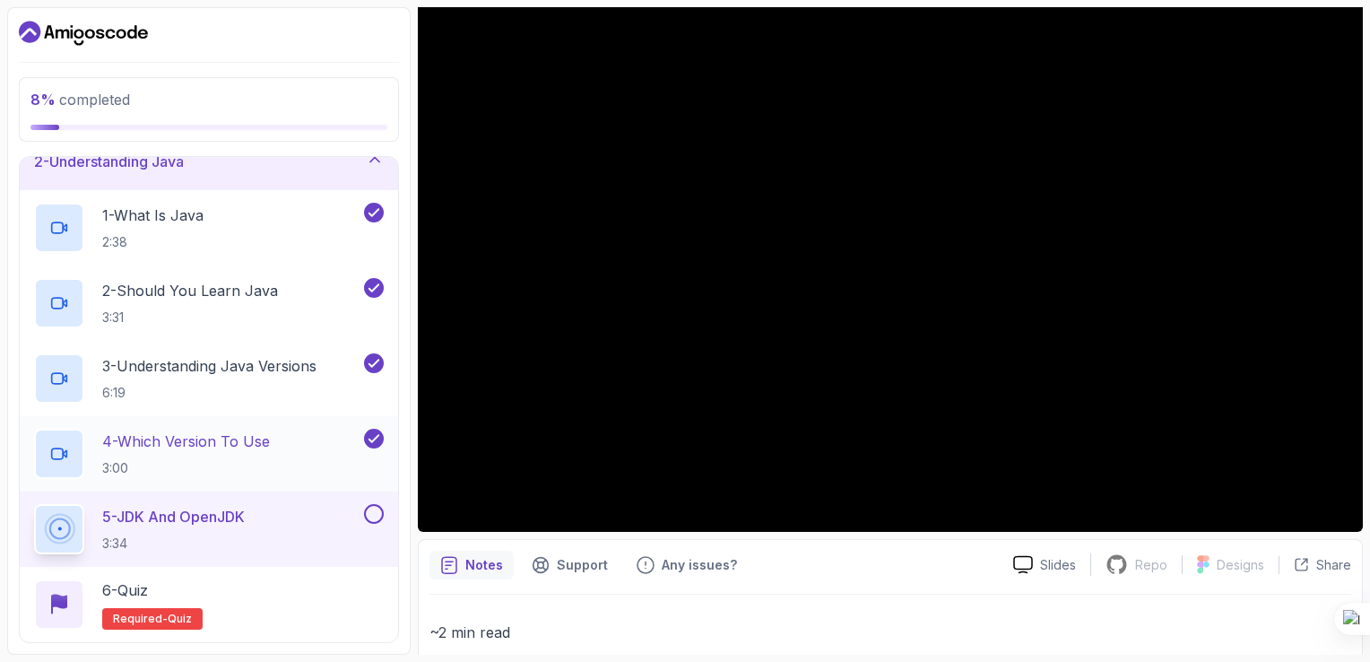
scroll to position [80, 0]
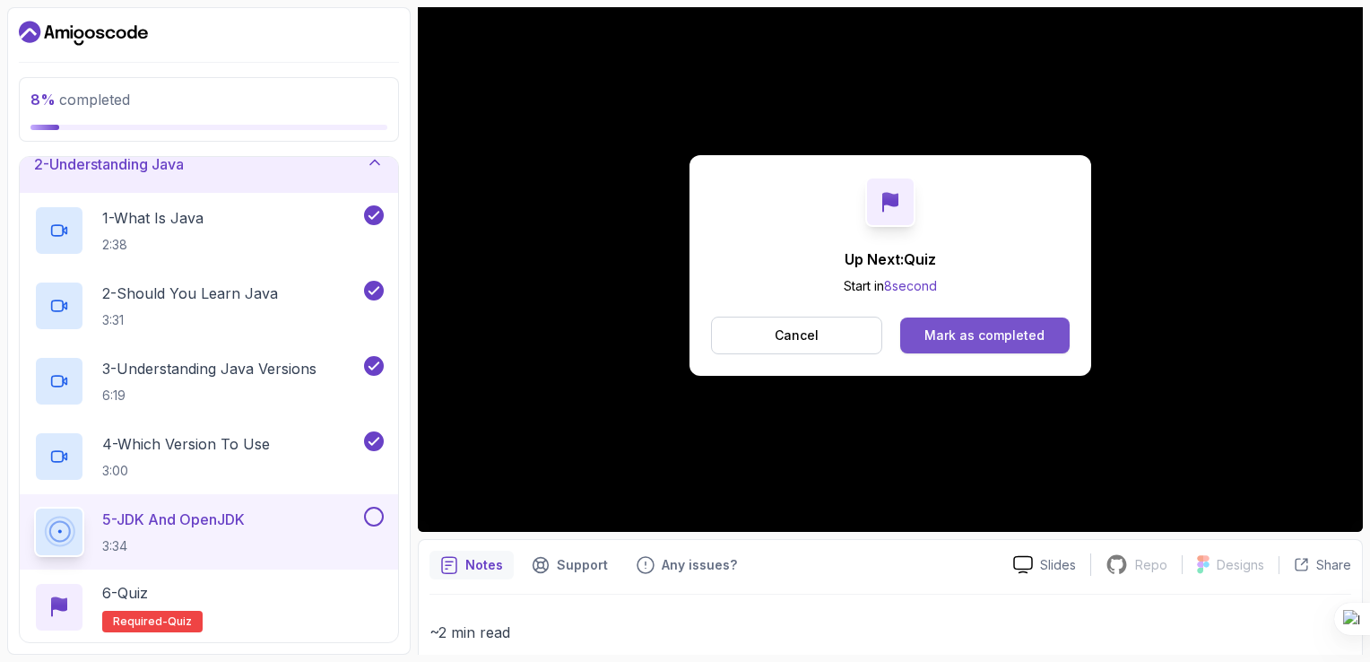
click at [939, 339] on div "Mark as completed" at bounding box center [984, 335] width 120 height 18
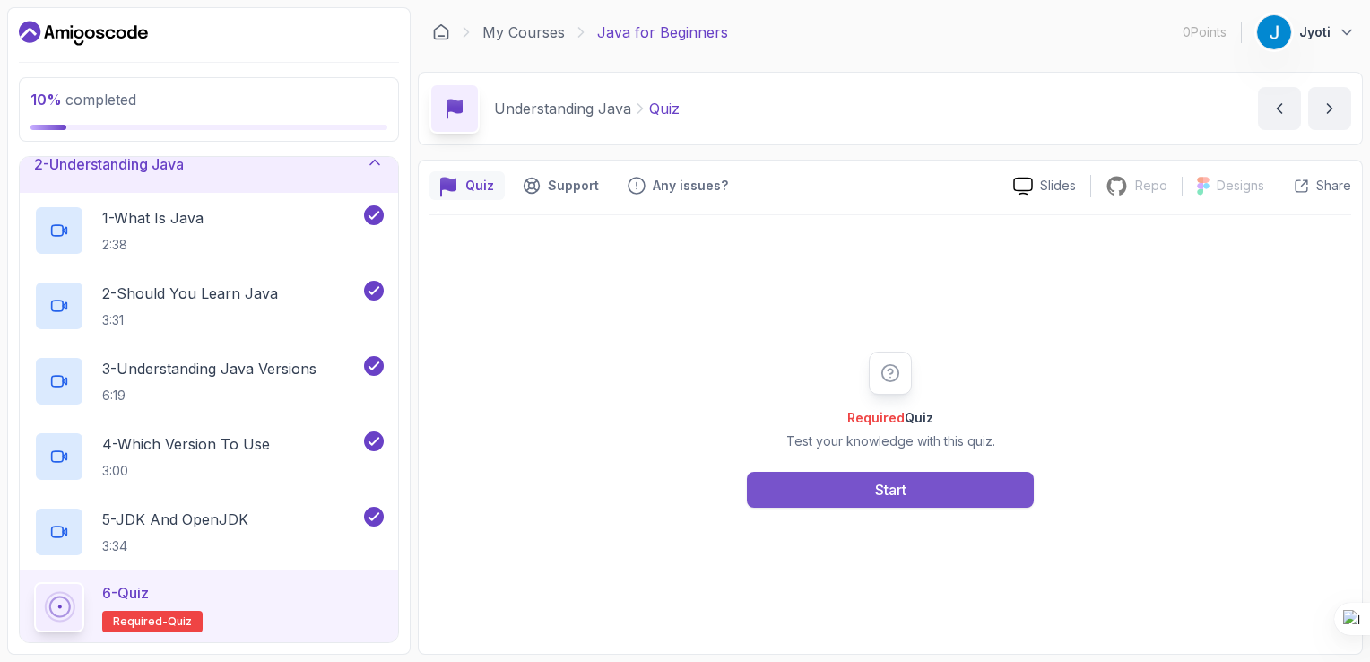
click at [878, 490] on div "Start" at bounding box center [890, 490] width 31 height 22
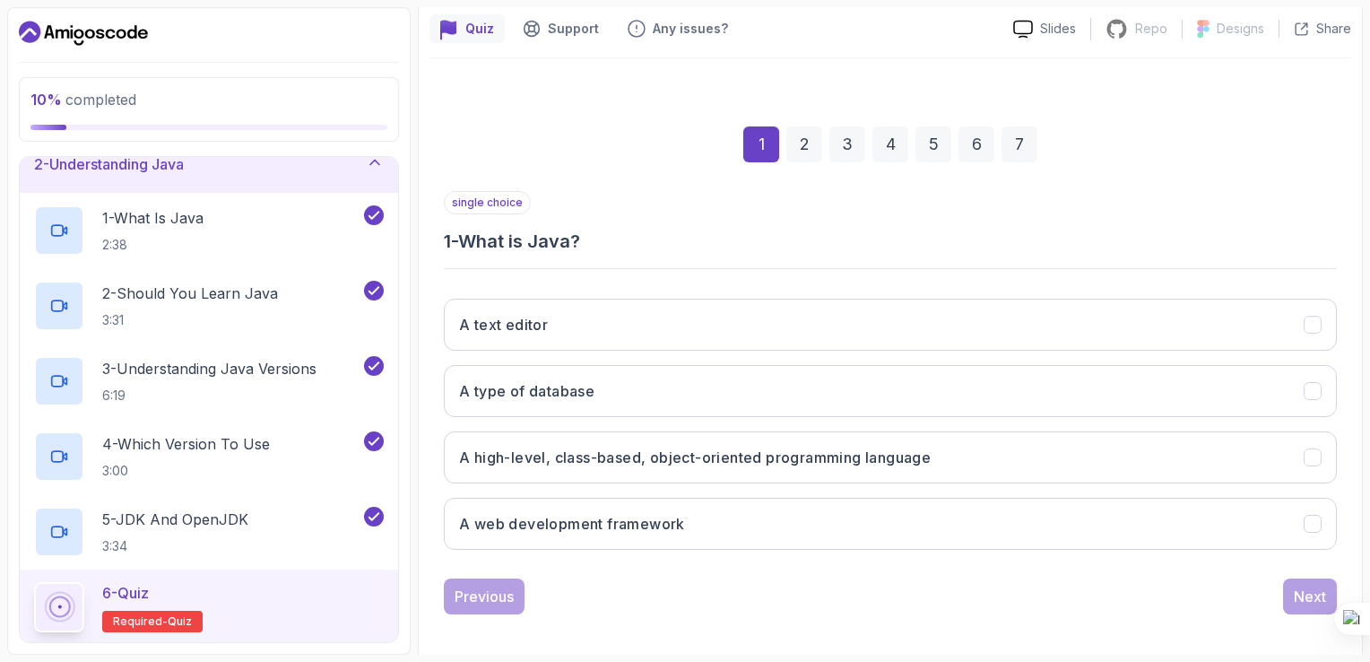
scroll to position [165, 0]
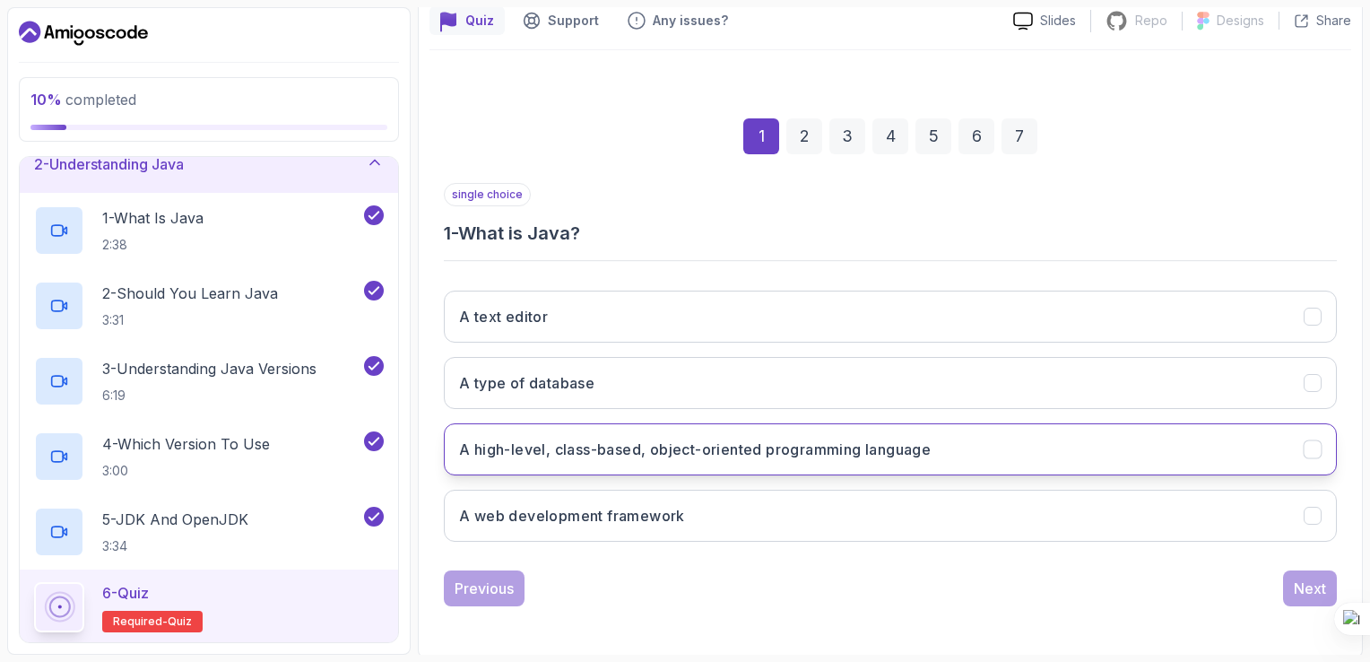
click at [882, 462] on button "A high-level, class-based, object-oriented programming language" at bounding box center [890, 449] width 893 height 52
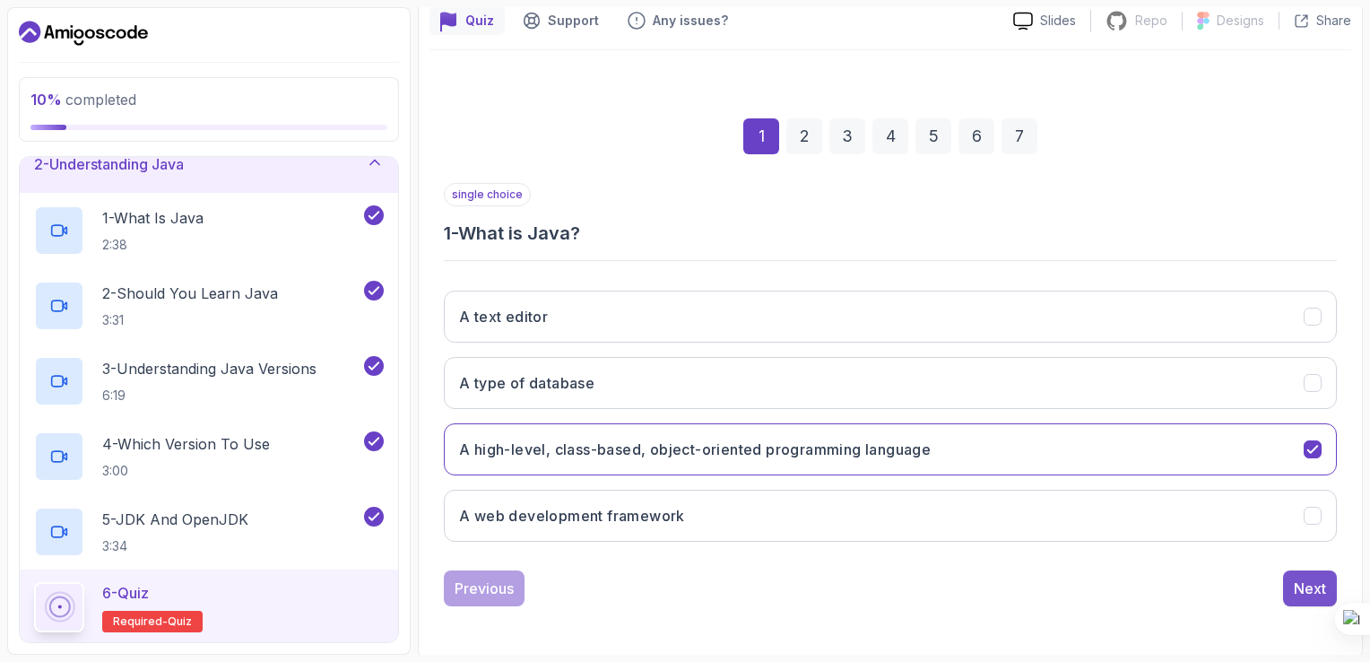
click at [1302, 579] on div "Next" at bounding box center [1310, 588] width 32 height 22
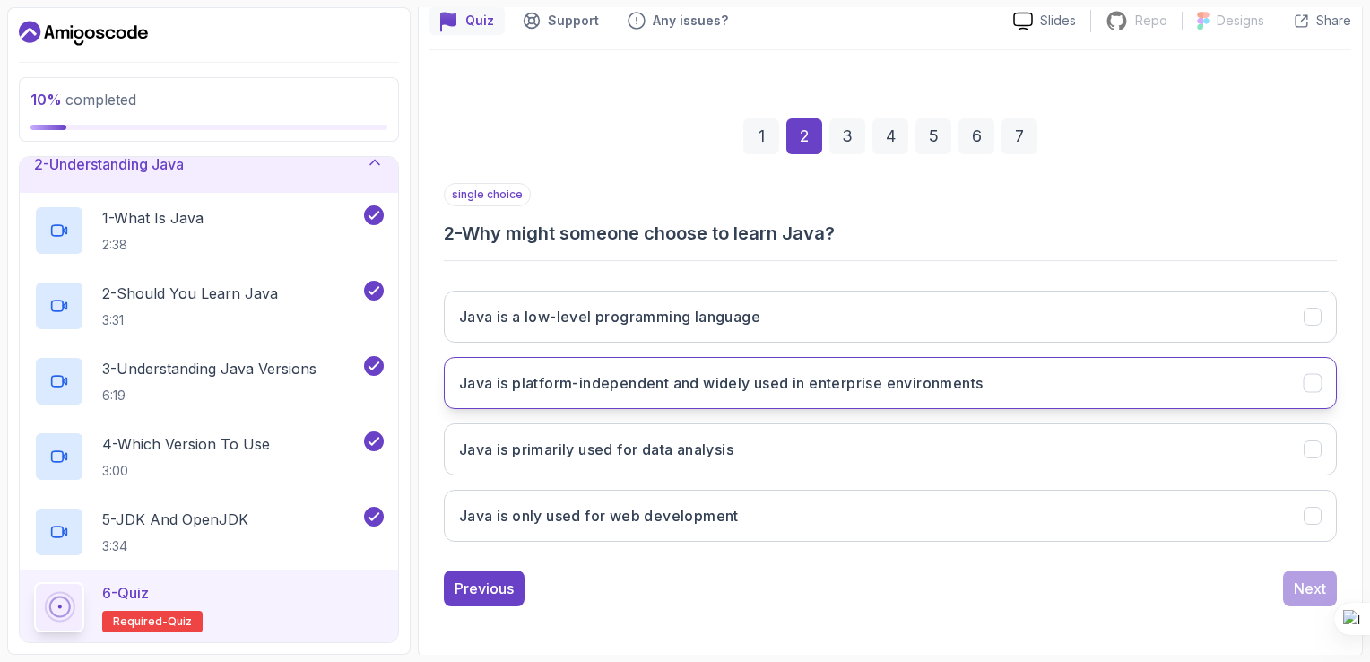
click at [818, 393] on button "Java is platform-independent and widely used in enterprise environments" at bounding box center [890, 383] width 893 height 52
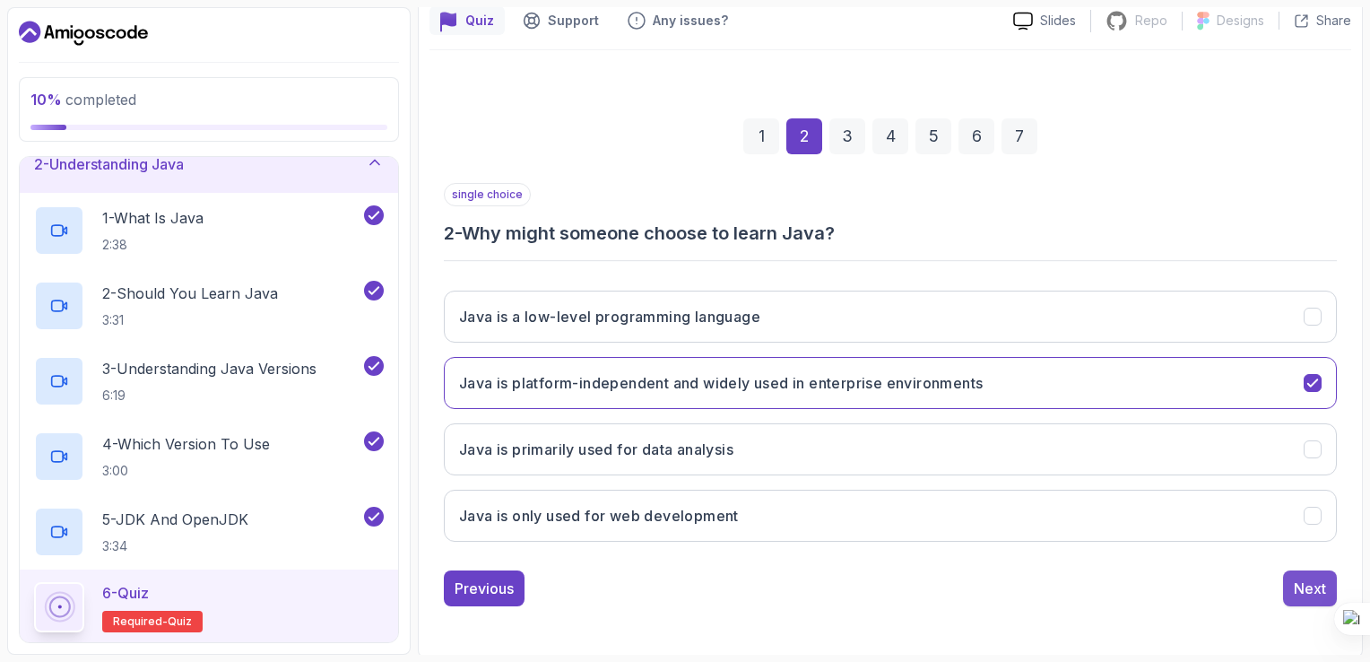
click at [1312, 581] on div "Next" at bounding box center [1310, 588] width 32 height 22
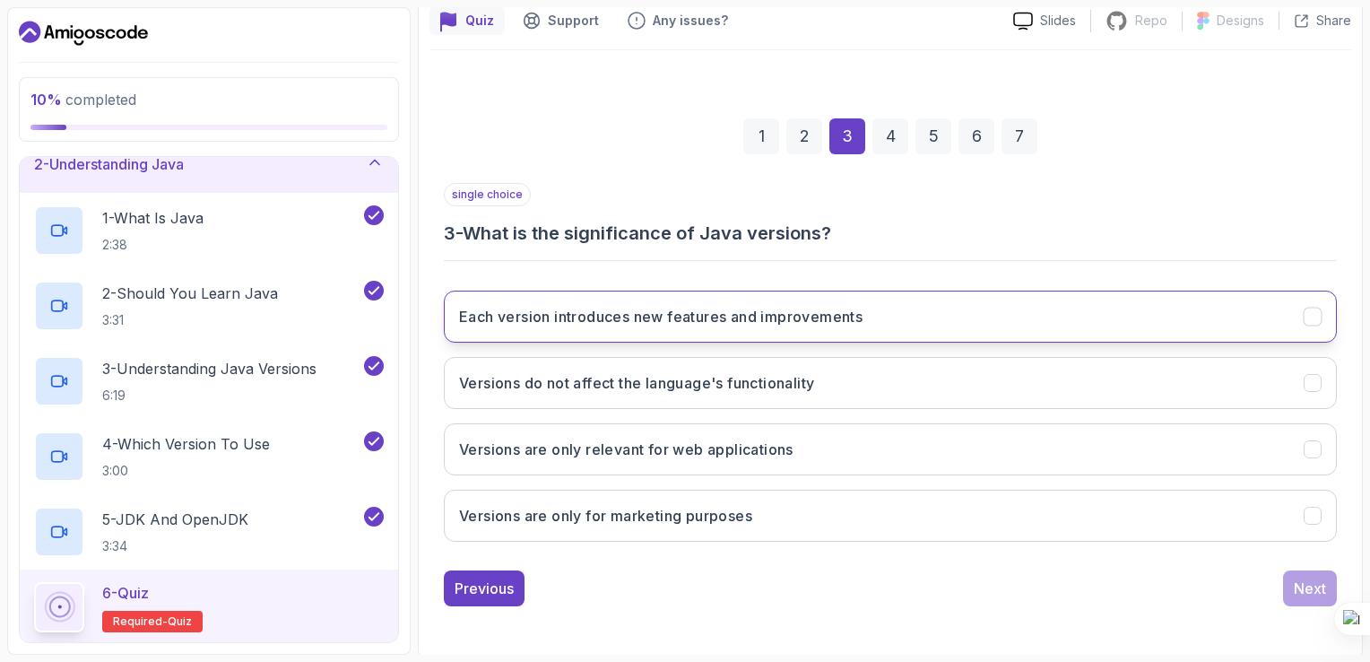
click at [699, 323] on h3 "Each version introduces new features and improvements" at bounding box center [660, 317] width 403 height 22
click at [1292, 580] on button "Next" at bounding box center [1310, 588] width 54 height 36
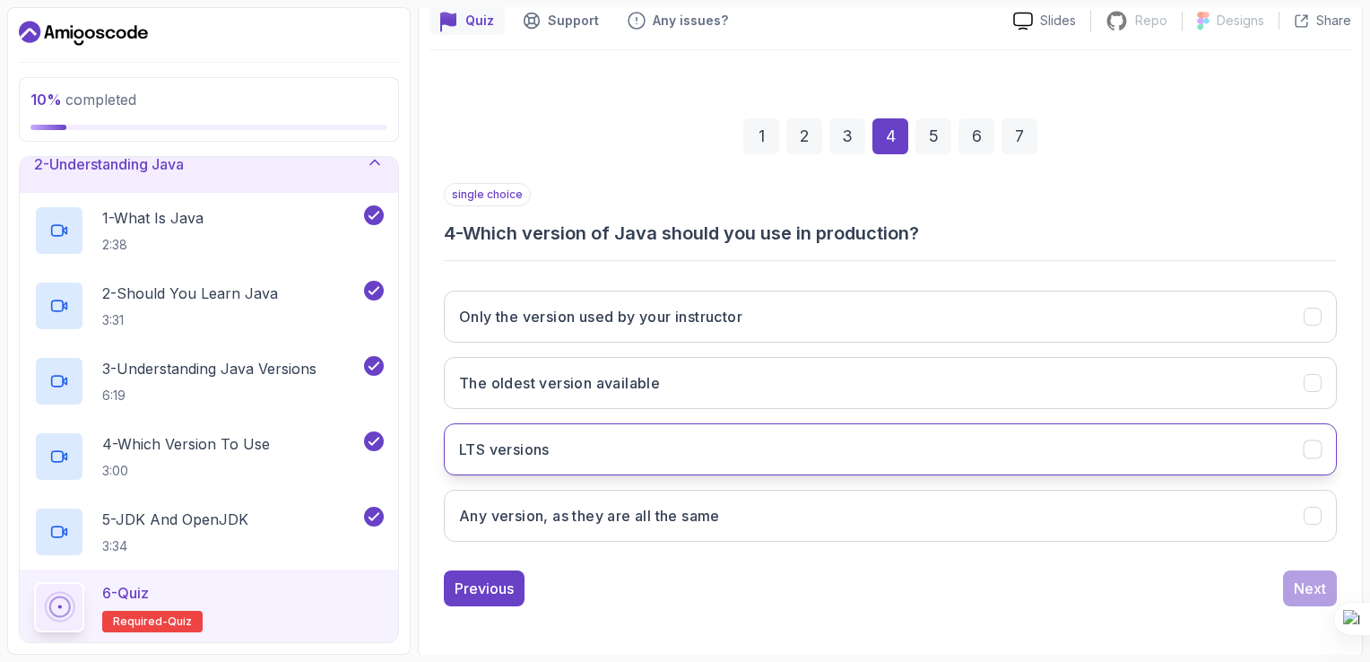
click at [693, 461] on button "LTS versions" at bounding box center [890, 449] width 893 height 52
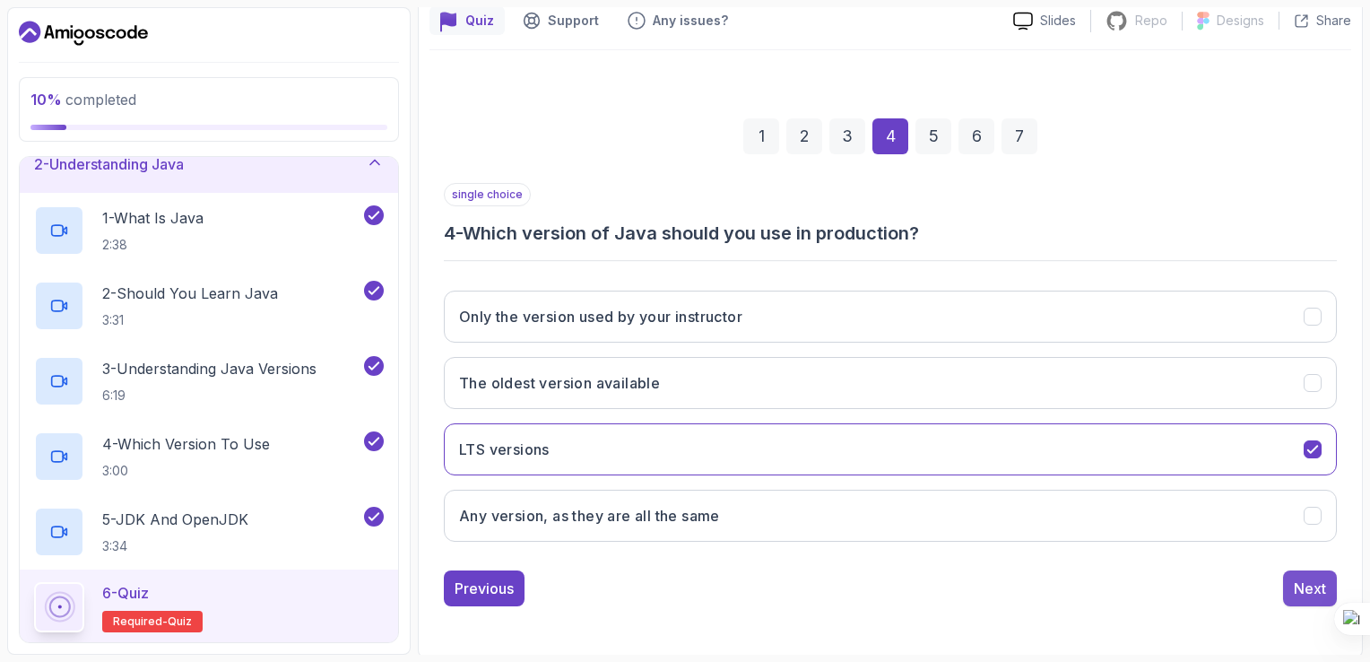
click at [1311, 590] on div "Next" at bounding box center [1310, 588] width 32 height 22
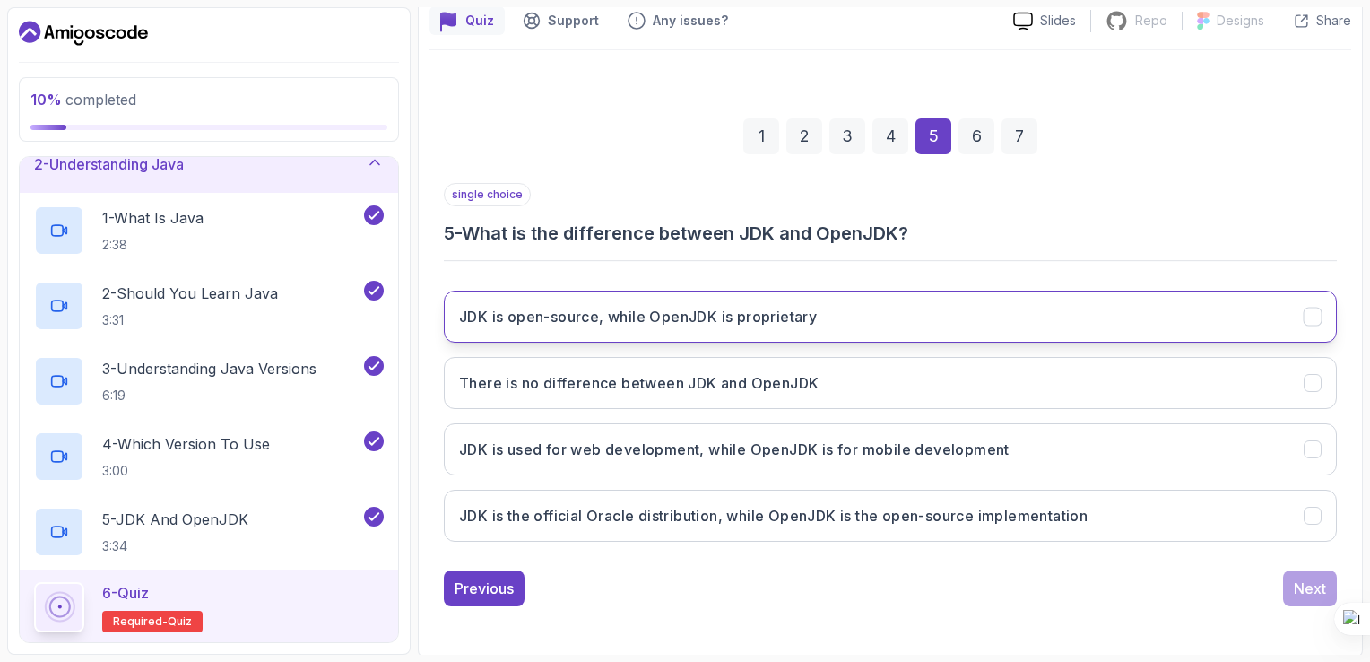
click at [837, 310] on button "JDK is open-source, while OpenJDK is proprietary" at bounding box center [890, 316] width 893 height 52
click at [1311, 595] on div "Next" at bounding box center [1310, 588] width 32 height 22
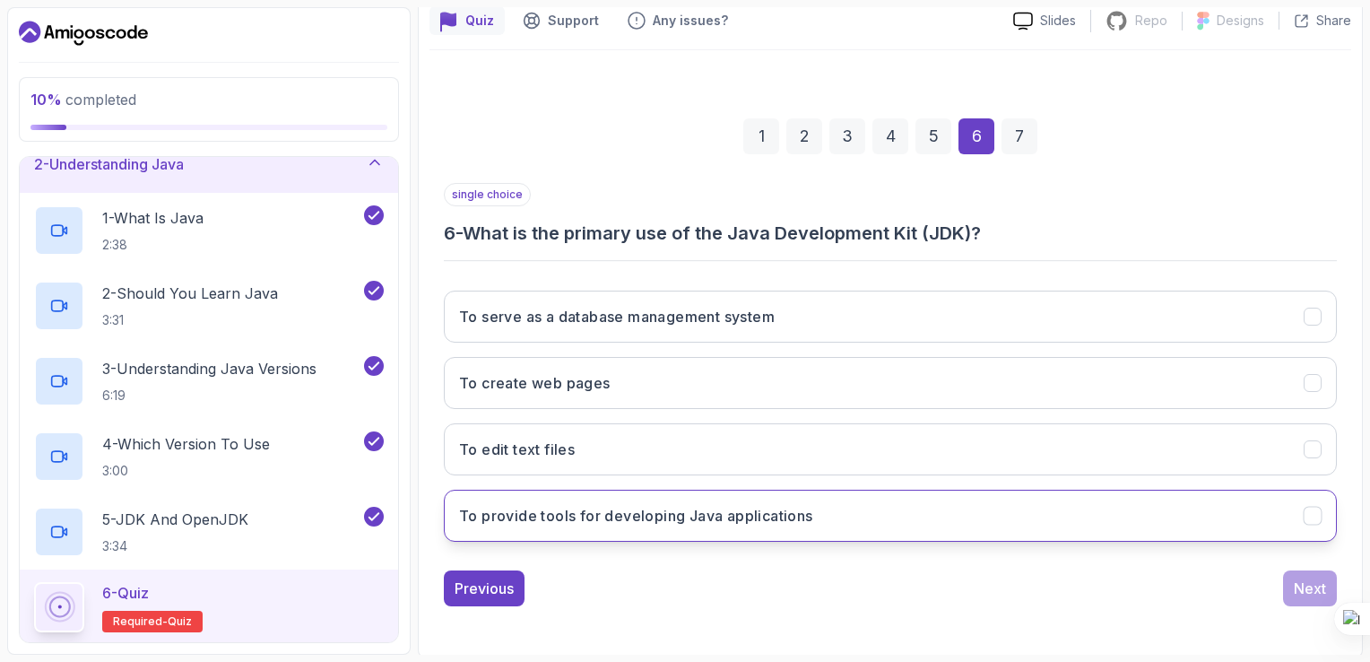
click at [758, 527] on button "To provide tools for developing Java applications" at bounding box center [890, 515] width 893 height 52
click at [1329, 590] on button "Next" at bounding box center [1310, 588] width 54 height 36
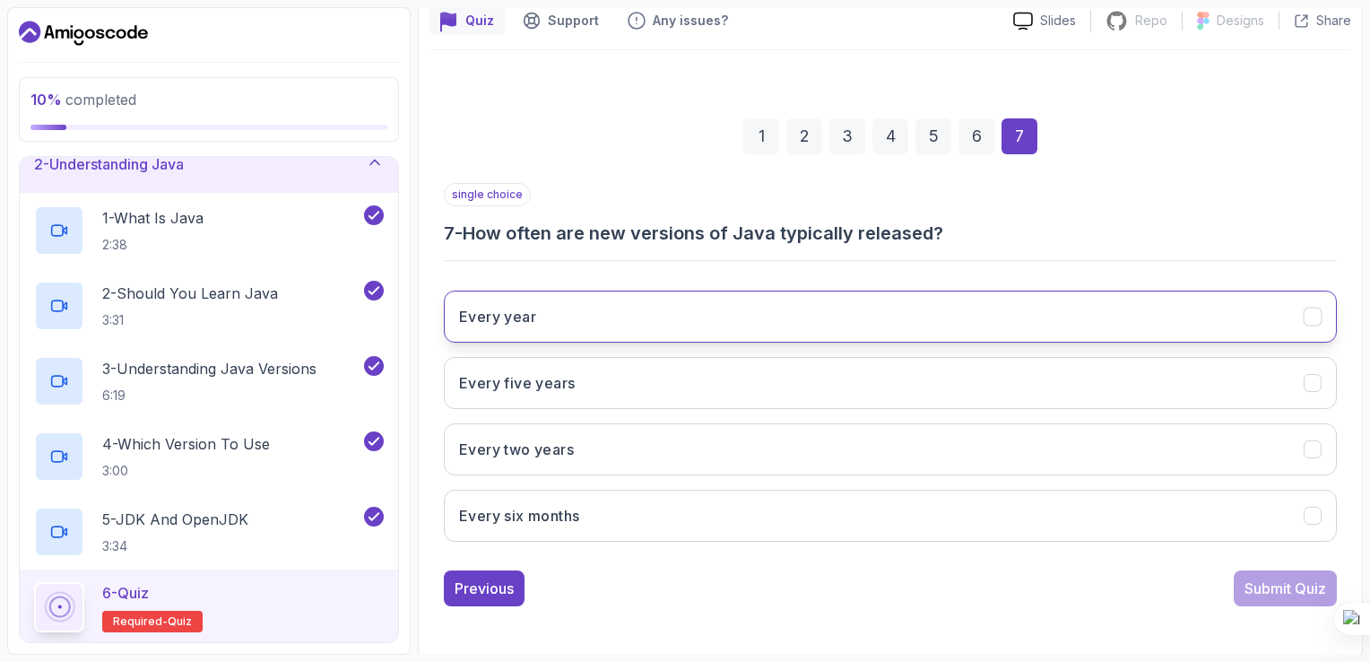
click at [828, 337] on button "Every year" at bounding box center [890, 316] width 893 height 52
click at [1257, 596] on div "Submit Quiz" at bounding box center [1285, 588] width 82 height 22
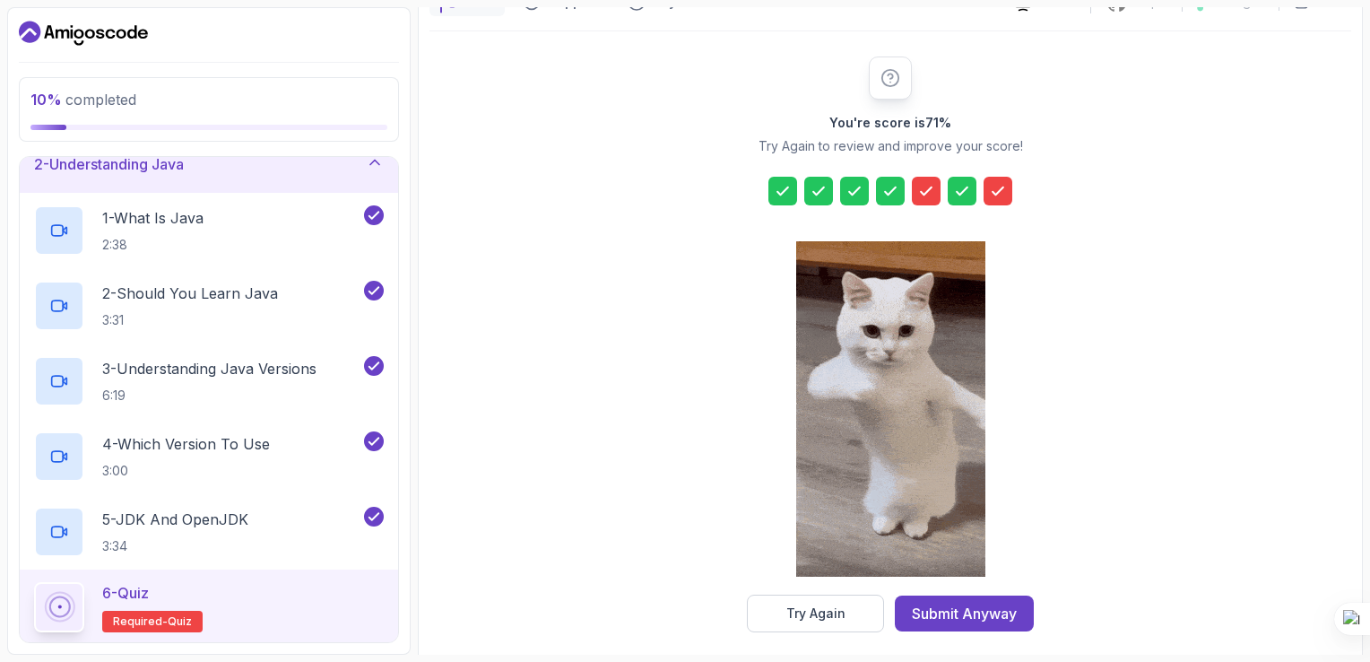
scroll to position [196, 0]
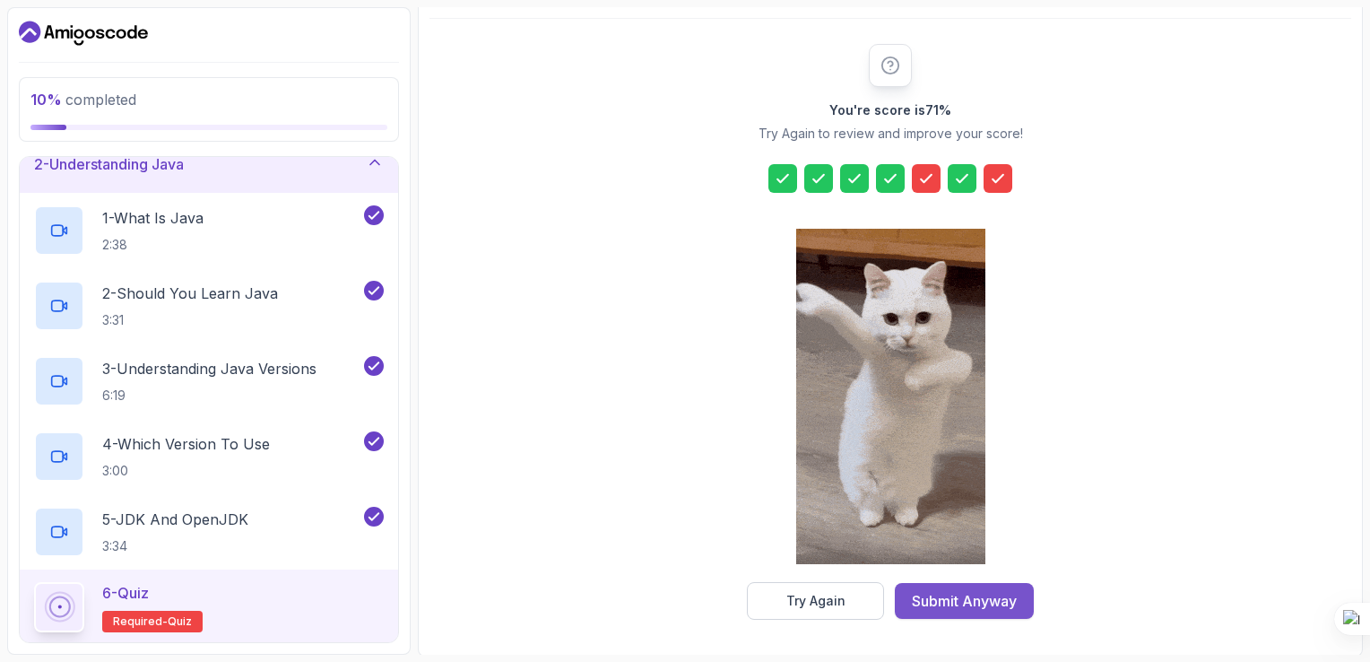
click at [905, 601] on button "Submit Anyway" at bounding box center [964, 601] width 139 height 36
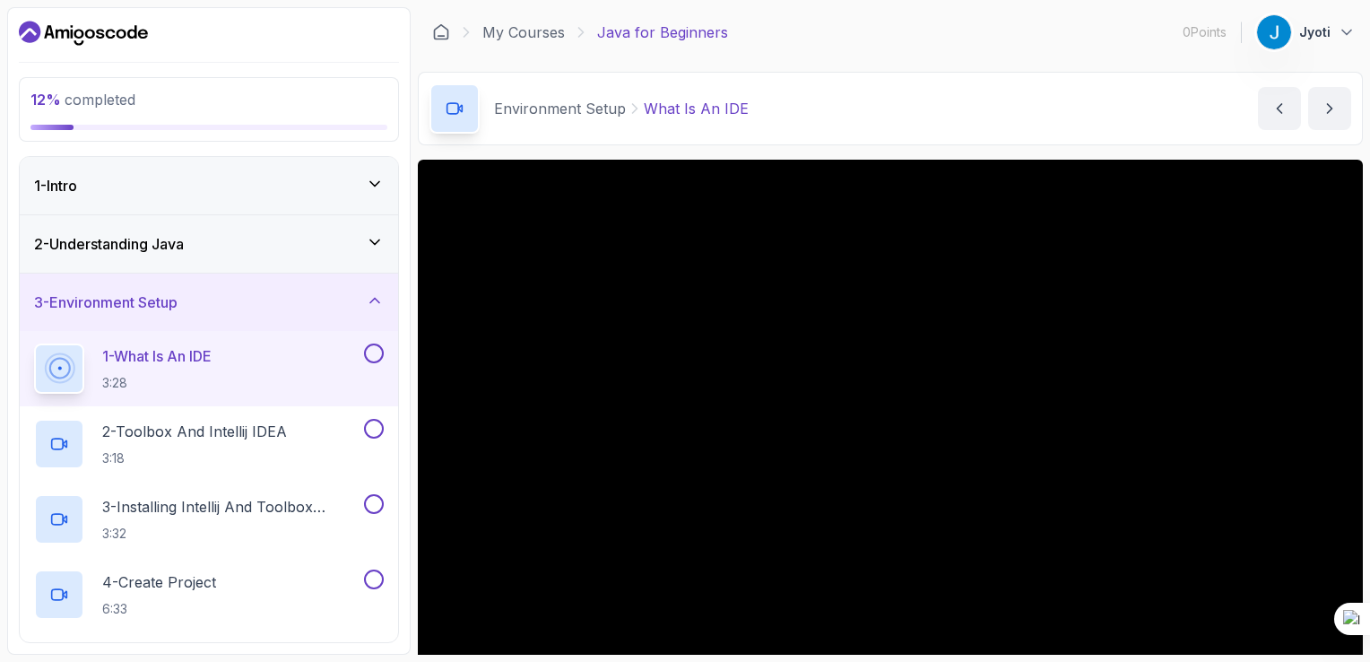
scroll to position [118, 0]
